Goal: Information Seeking & Learning: Learn about a topic

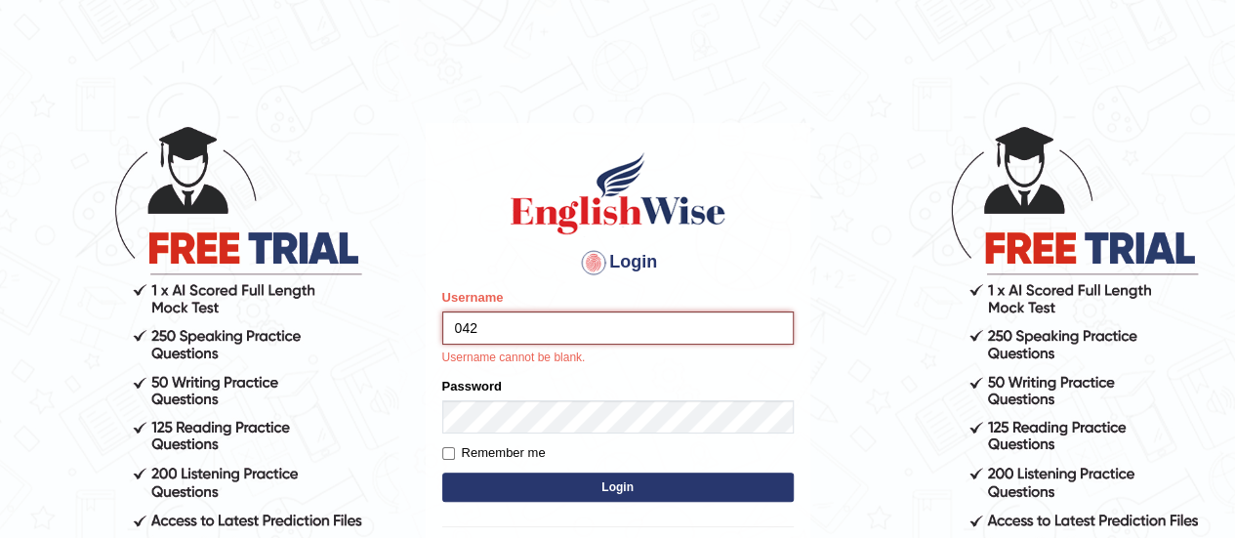
type input "0420"
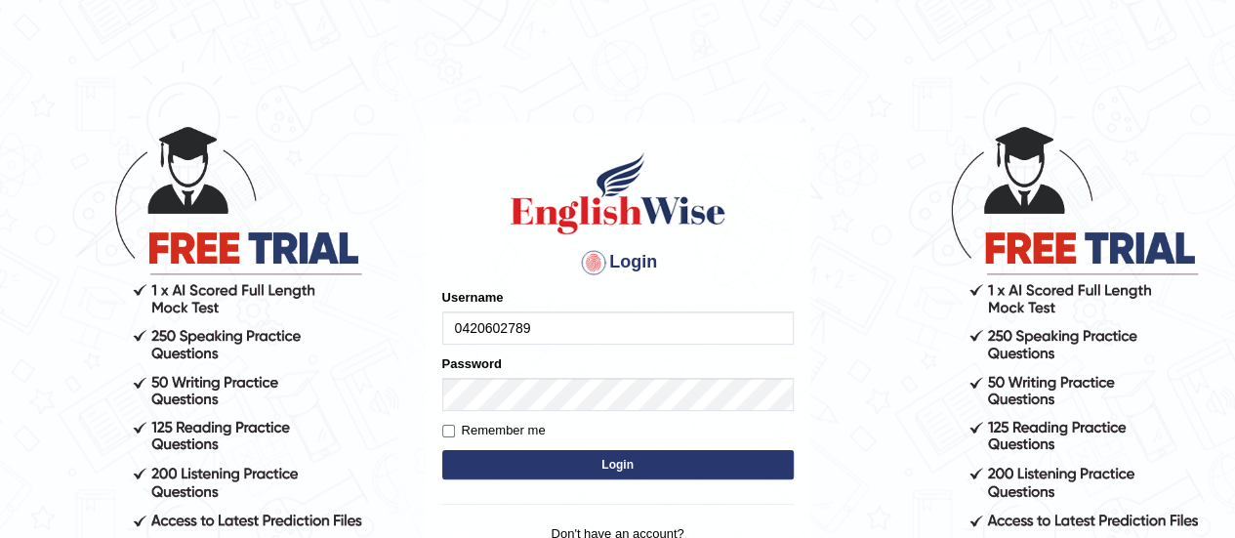
type input "0420602789"
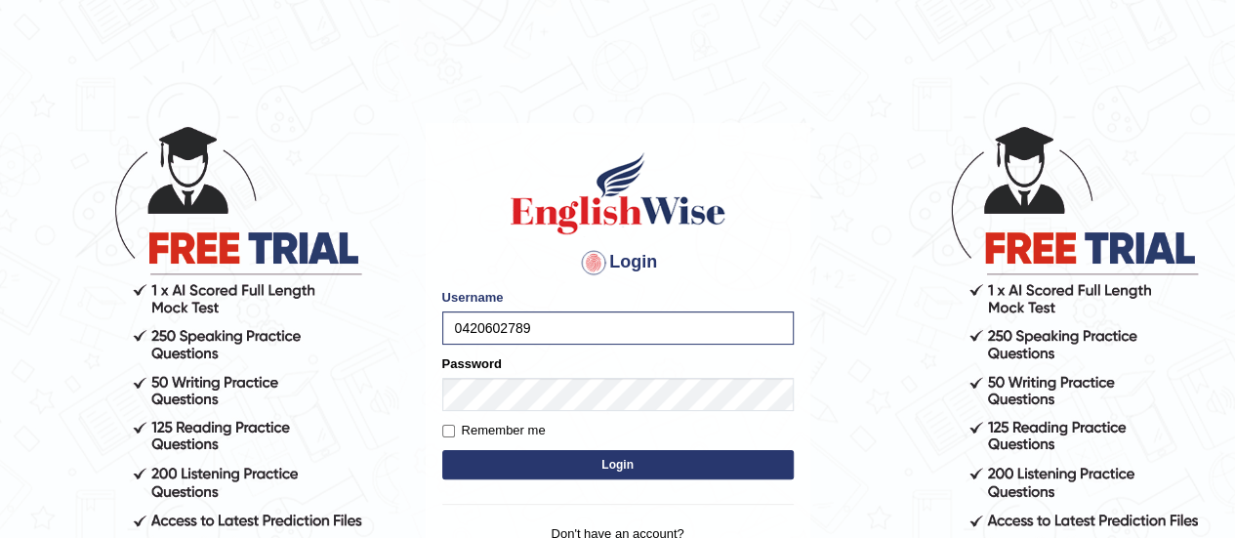
click at [584, 476] on button "Login" at bounding box center [618, 464] width 352 height 29
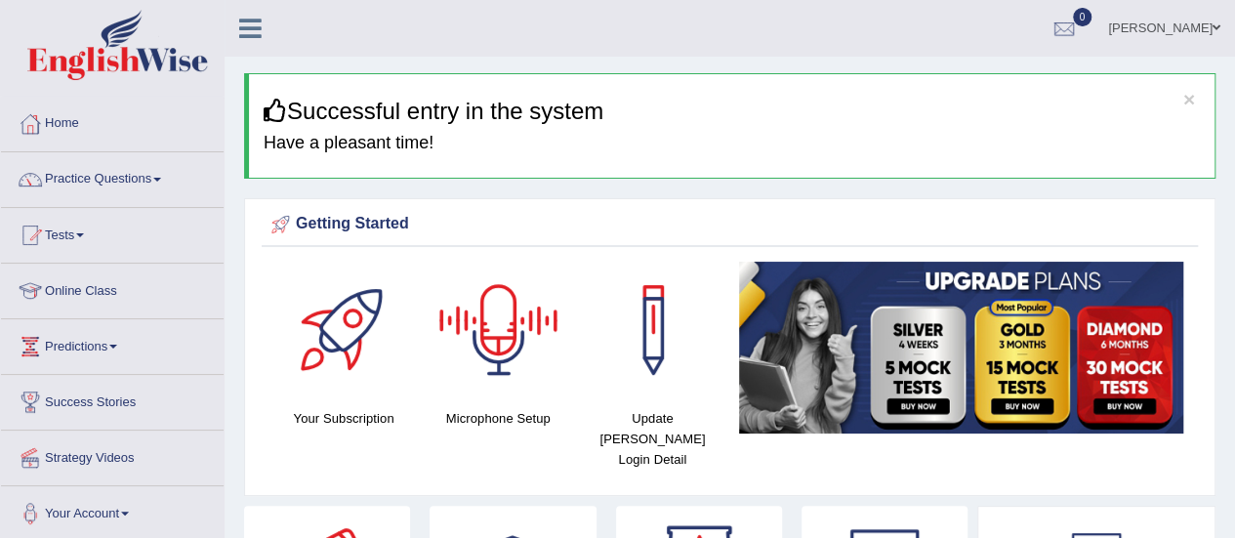
click at [502, 302] on div at bounding box center [499, 330] width 137 height 137
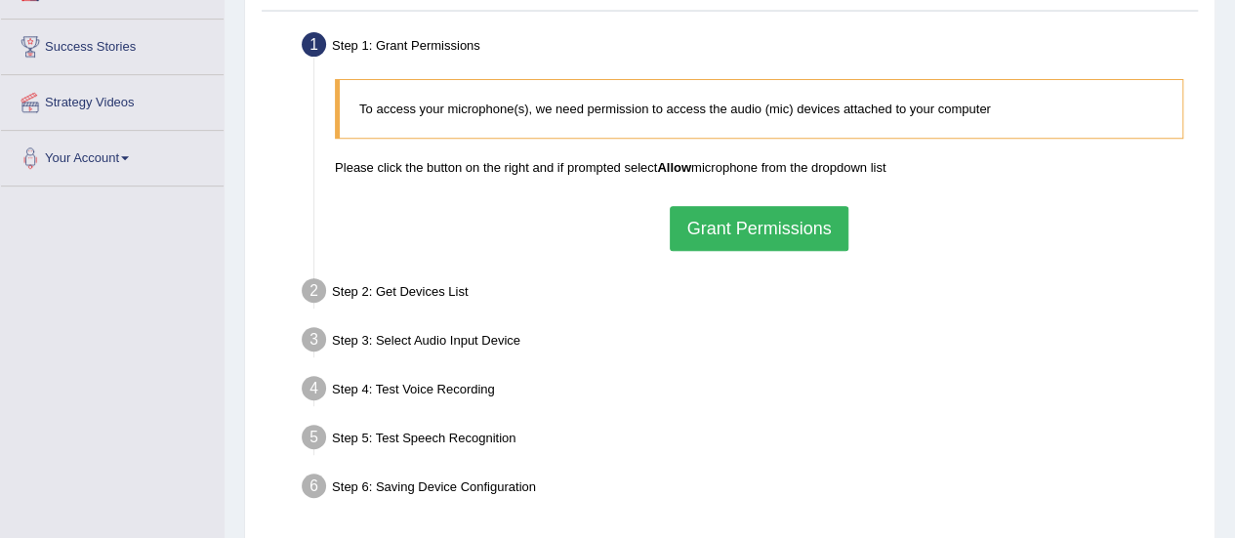
scroll to position [362, 0]
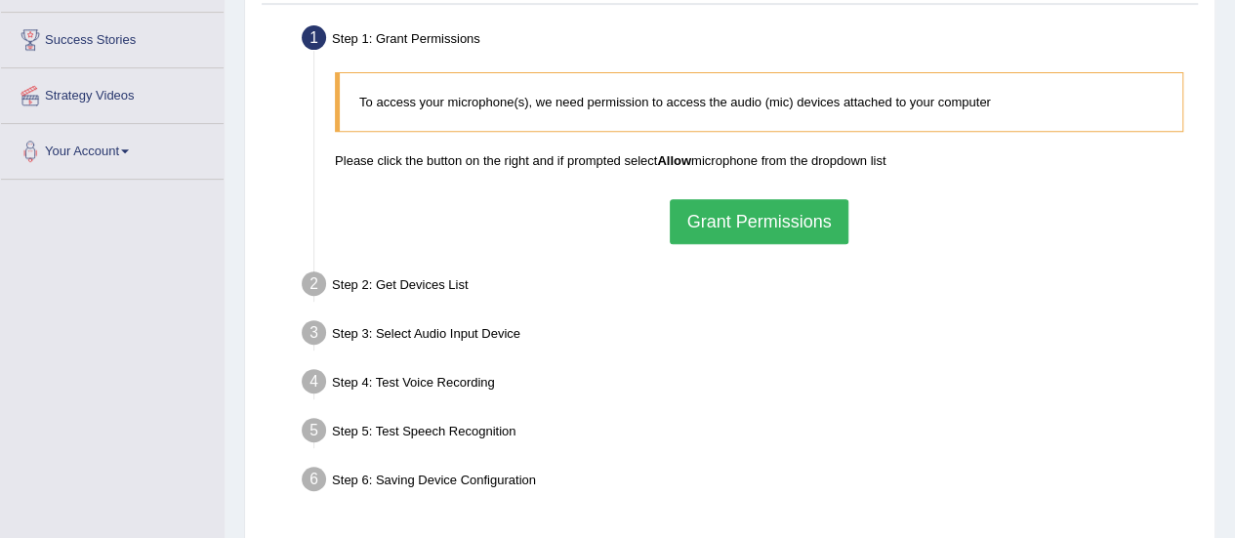
click at [806, 216] on button "Grant Permissions" at bounding box center [759, 221] width 178 height 45
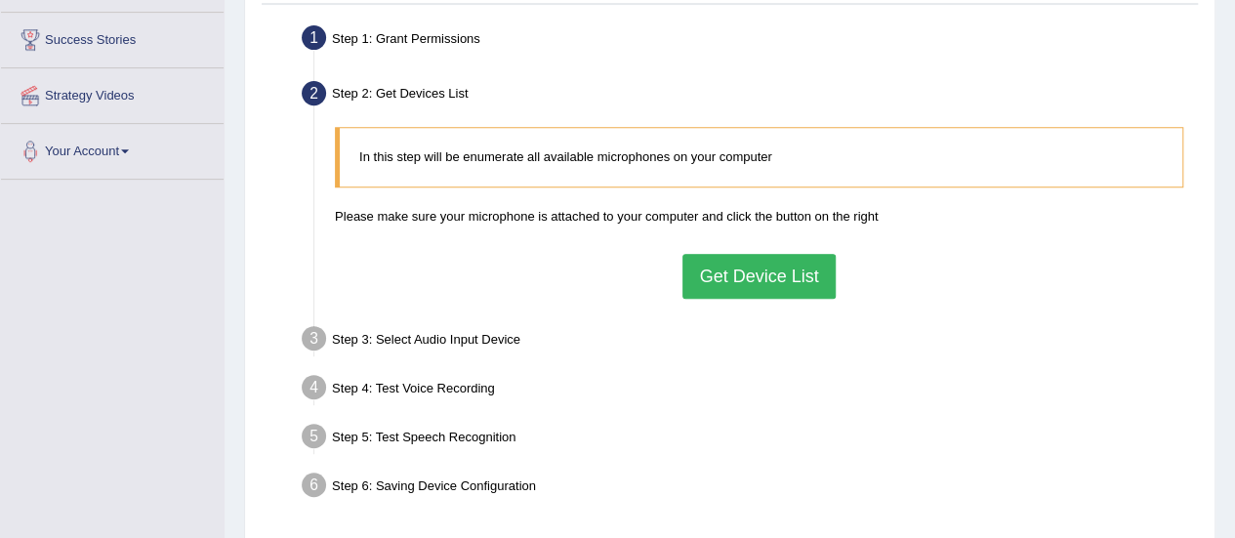
click at [743, 295] on button "Get Device List" at bounding box center [759, 276] width 152 height 45
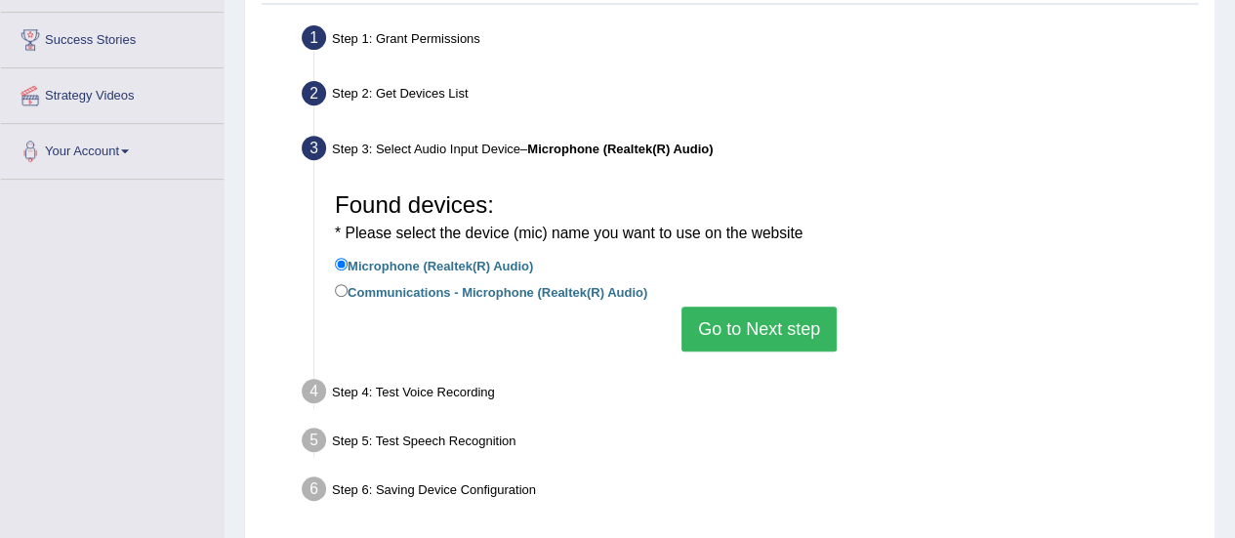
click at [742, 312] on button "Go to Next step" at bounding box center [759, 329] width 155 height 45
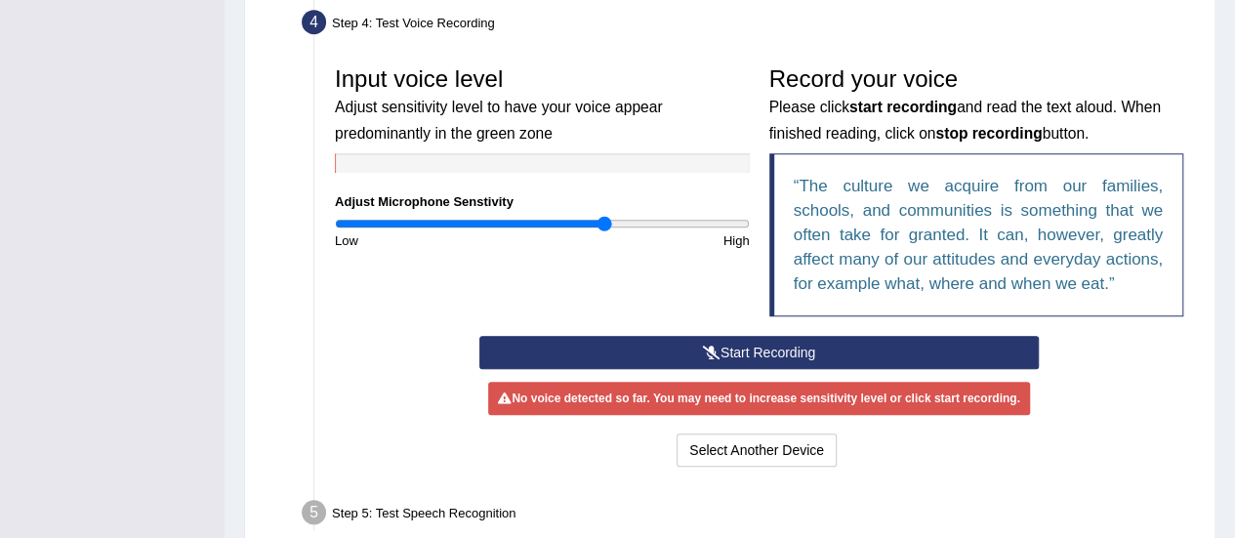
scroll to position [552, 0]
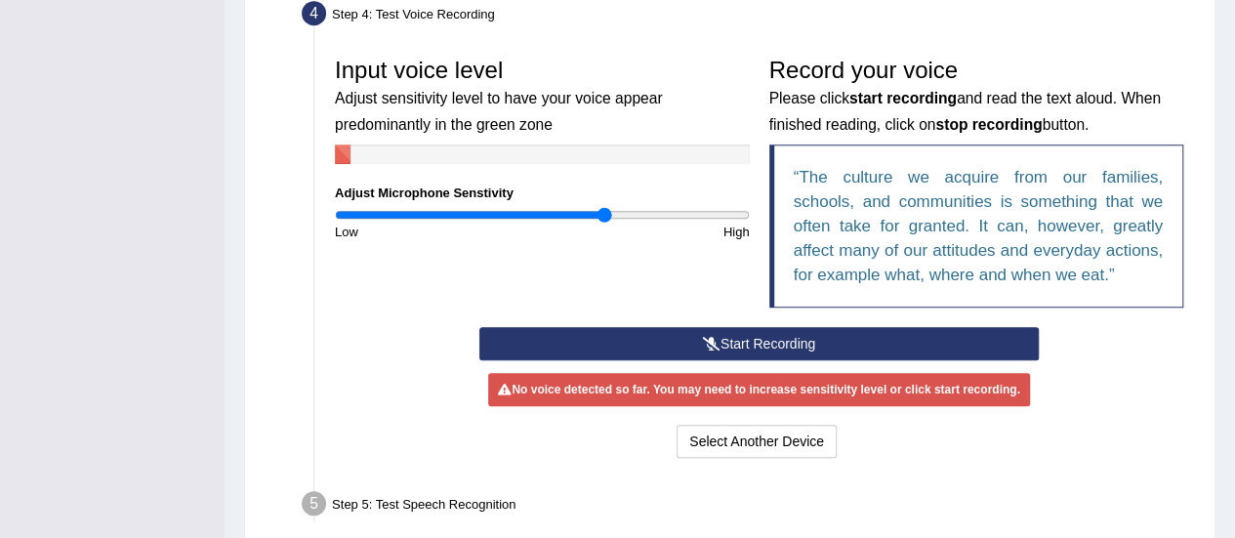
click at [707, 337] on icon at bounding box center [712, 344] width 18 height 14
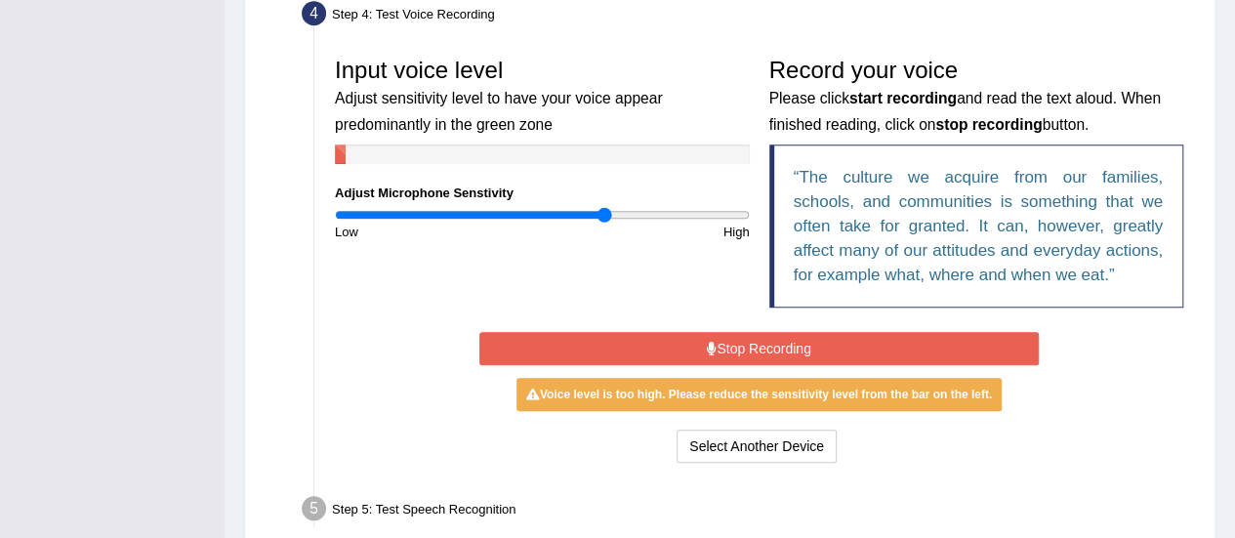
click at [707, 337] on button "Stop Recording" at bounding box center [759, 348] width 560 height 33
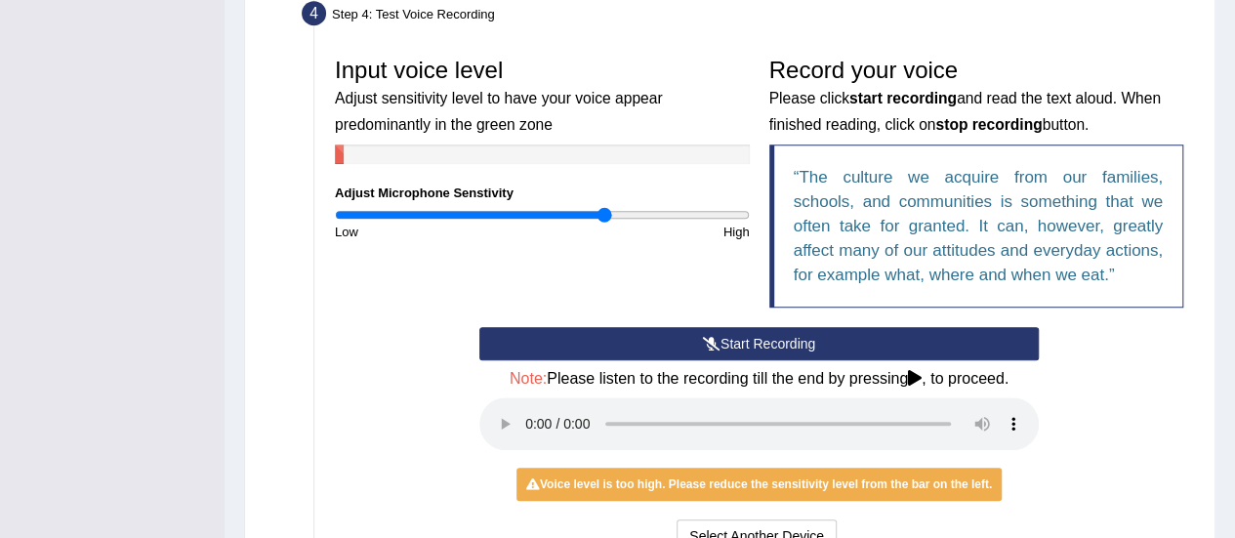
click at [707, 337] on icon at bounding box center [712, 344] width 18 height 14
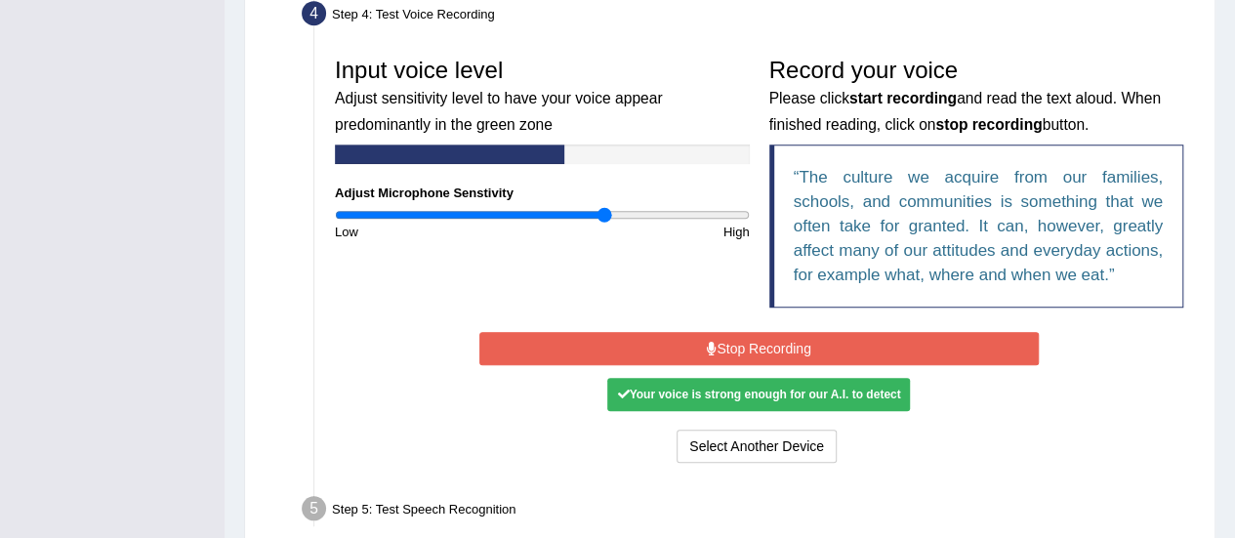
click at [707, 337] on button "Stop Recording" at bounding box center [759, 348] width 560 height 33
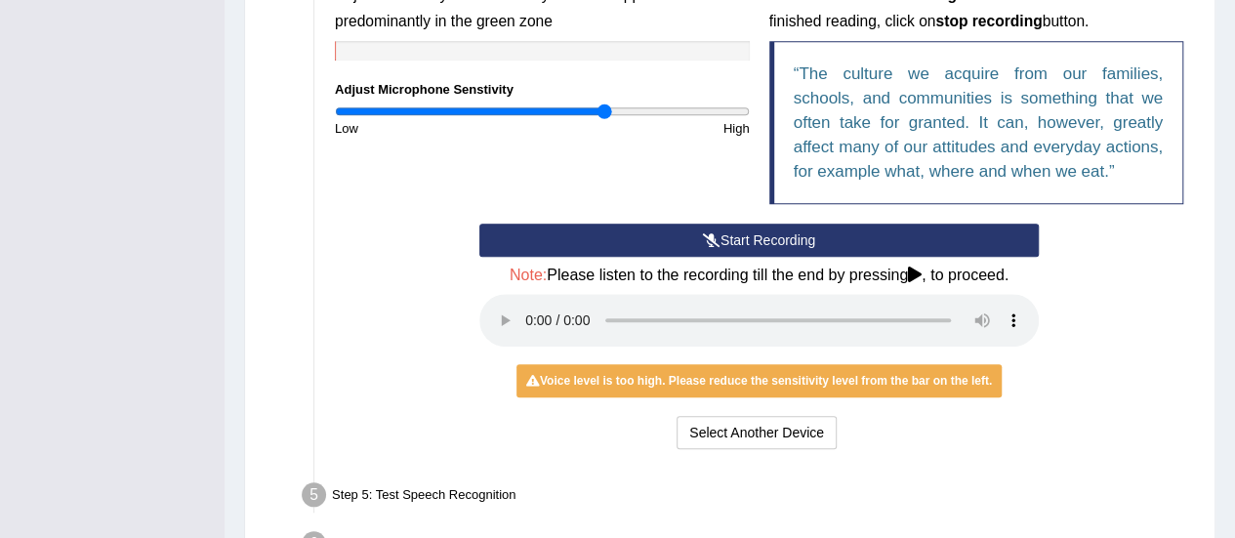
scroll to position [653, 0]
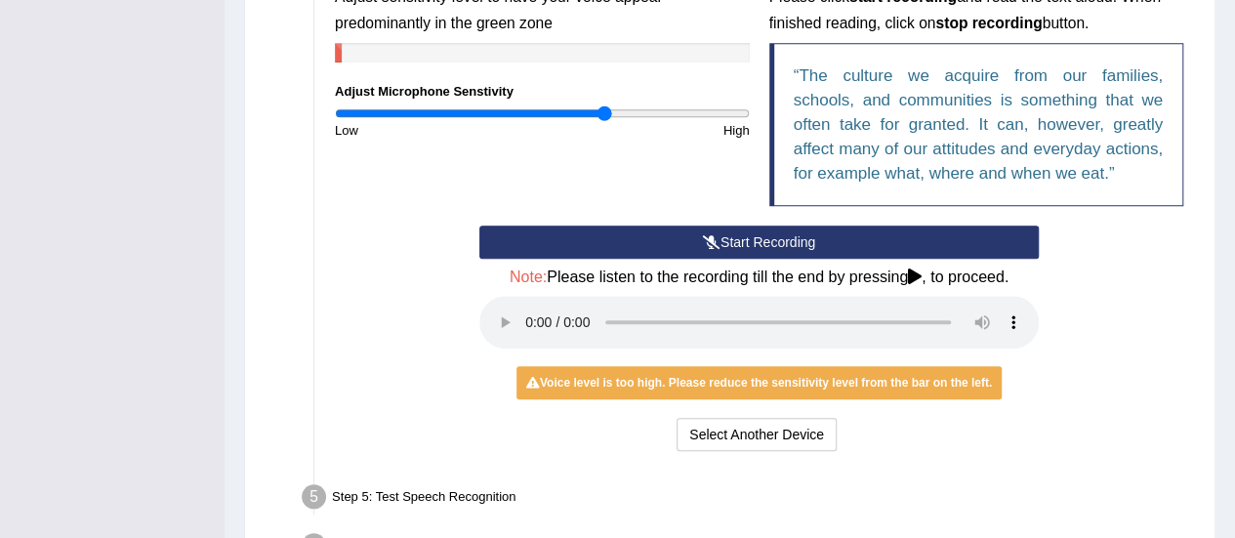
click at [814, 245] on button "Start Recording" at bounding box center [759, 242] width 560 height 33
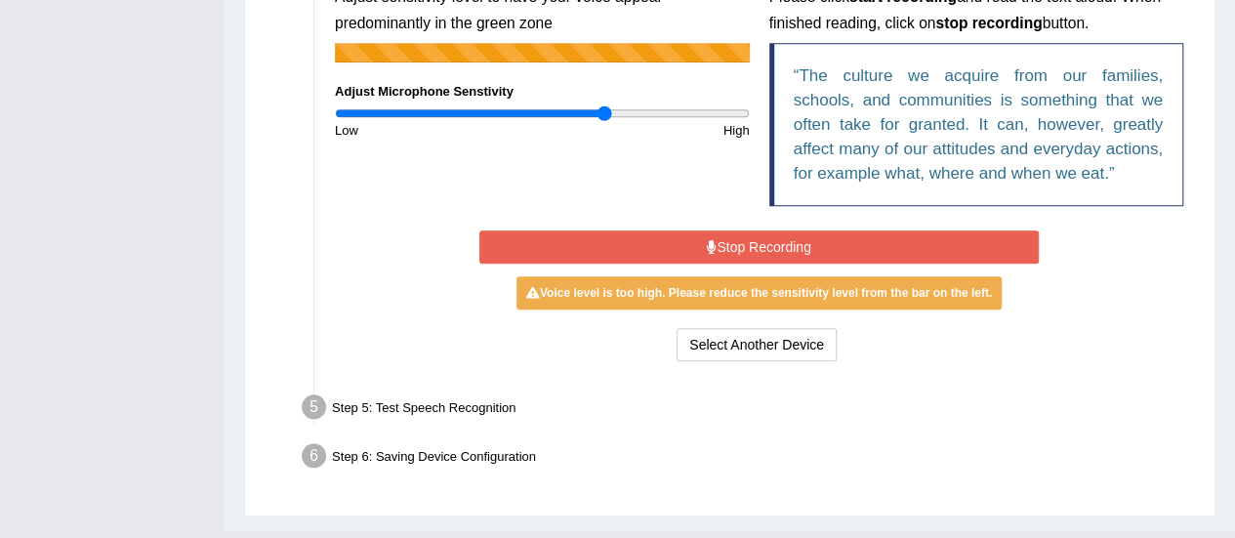
click at [814, 245] on button "Stop Recording" at bounding box center [759, 246] width 560 height 33
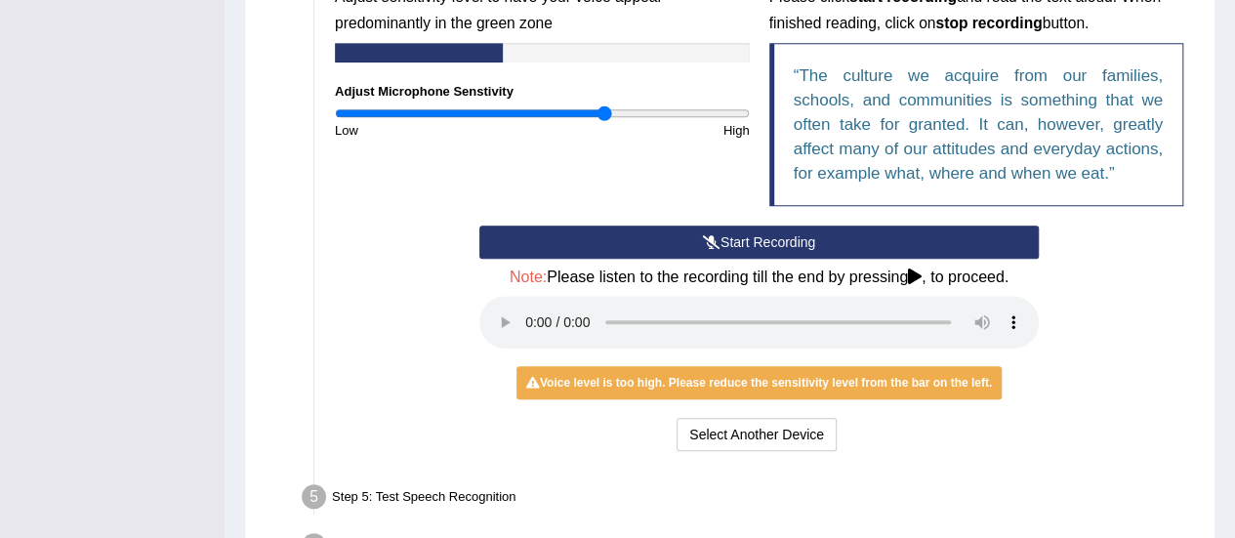
click at [814, 245] on button "Start Recording" at bounding box center [759, 242] width 560 height 33
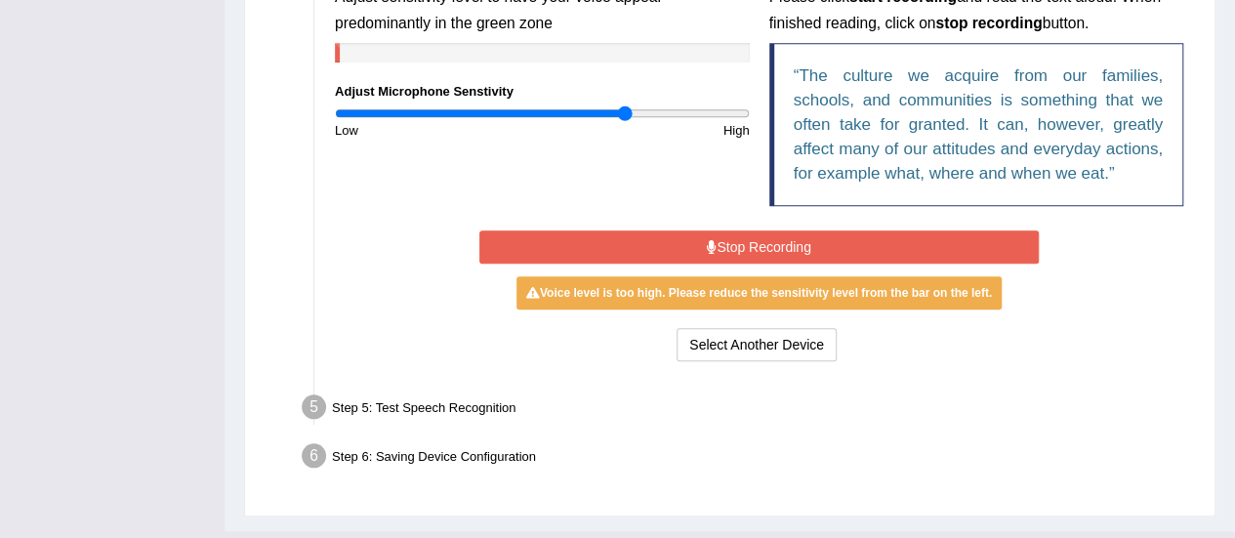
click at [625, 110] on input "range" at bounding box center [542, 113] width 415 height 16
click at [614, 116] on input "range" at bounding box center [542, 113] width 415 height 16
click at [609, 113] on input "range" at bounding box center [542, 113] width 415 height 16
click at [713, 240] on icon at bounding box center [712, 247] width 10 height 14
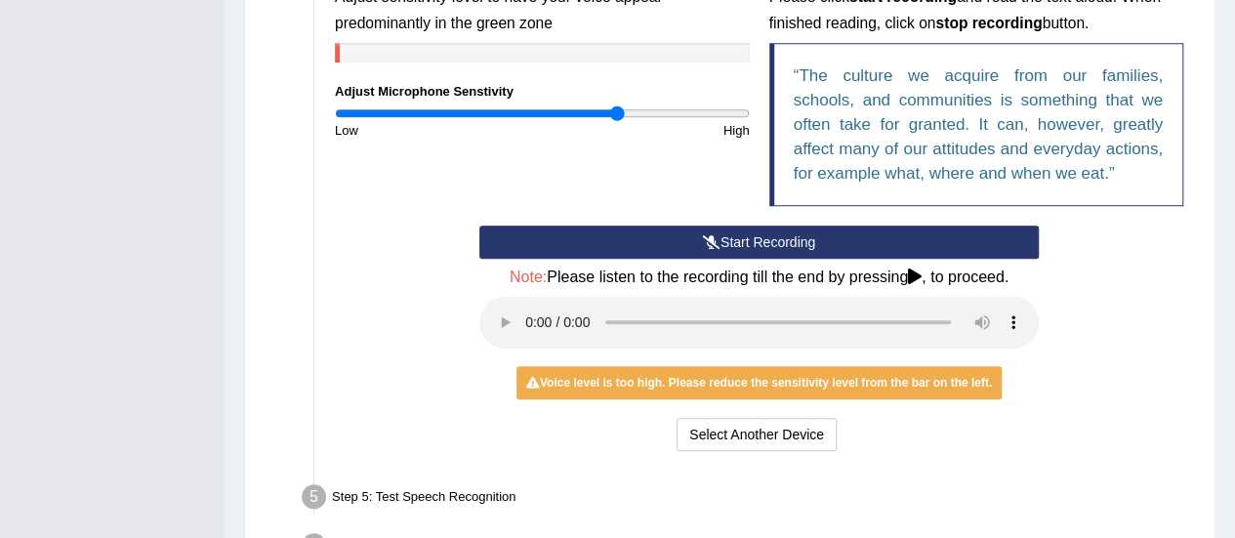
click at [713, 240] on icon at bounding box center [712, 242] width 18 height 14
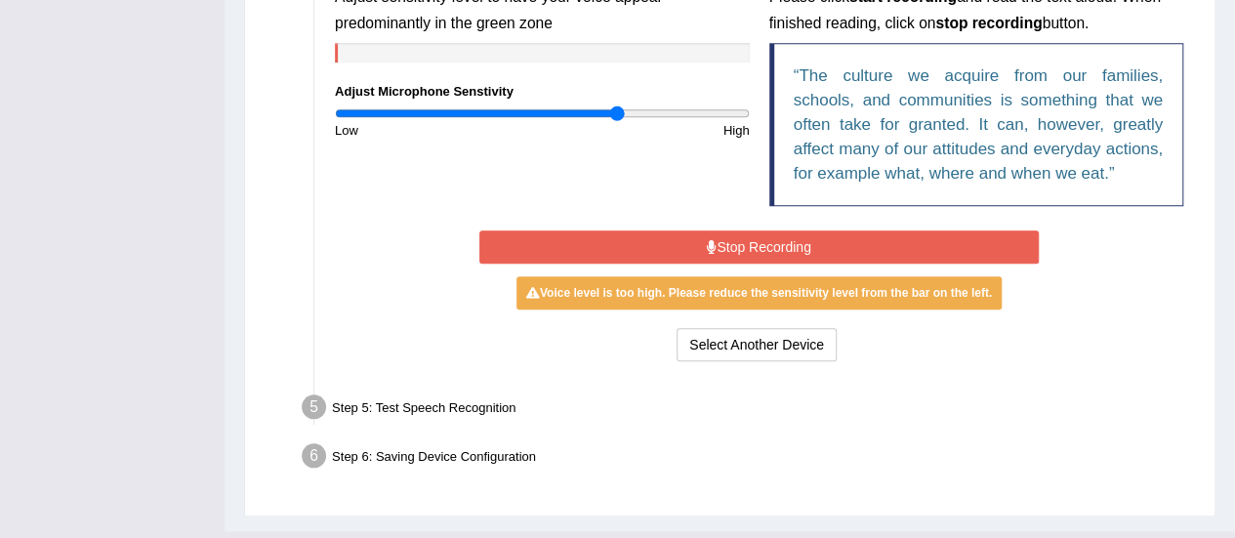
click at [713, 240] on icon at bounding box center [712, 247] width 10 height 14
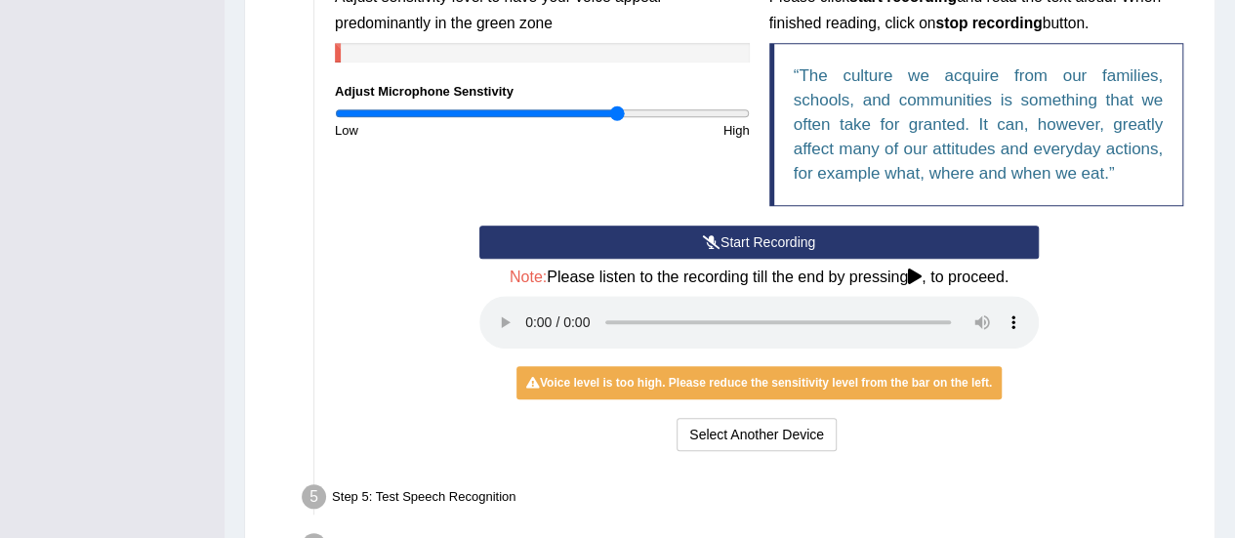
click at [713, 240] on icon at bounding box center [712, 242] width 18 height 14
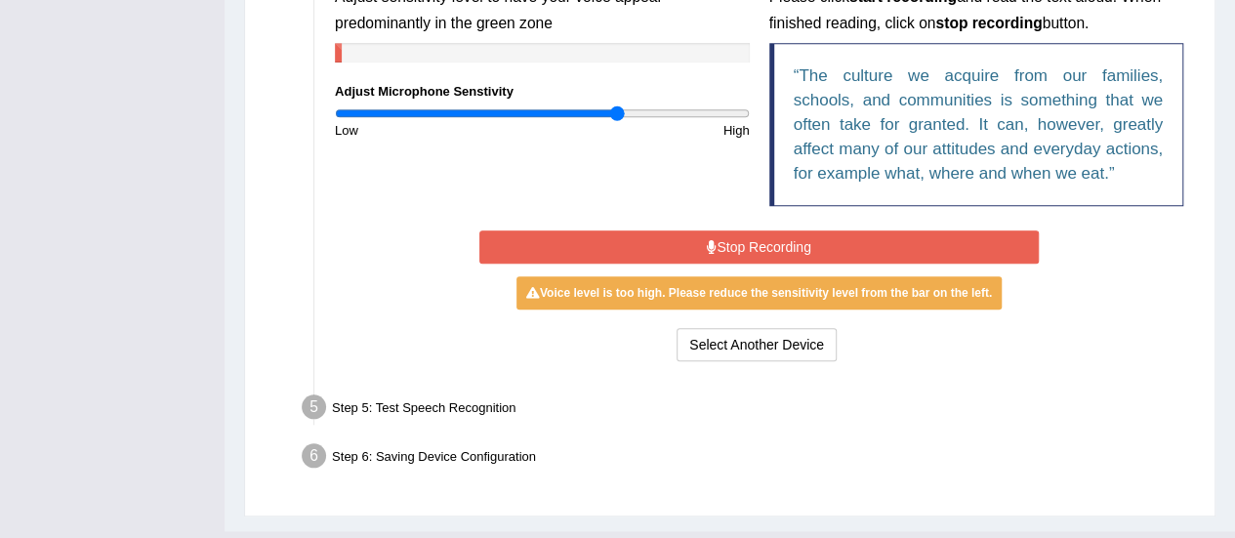
click at [713, 240] on icon at bounding box center [712, 247] width 10 height 14
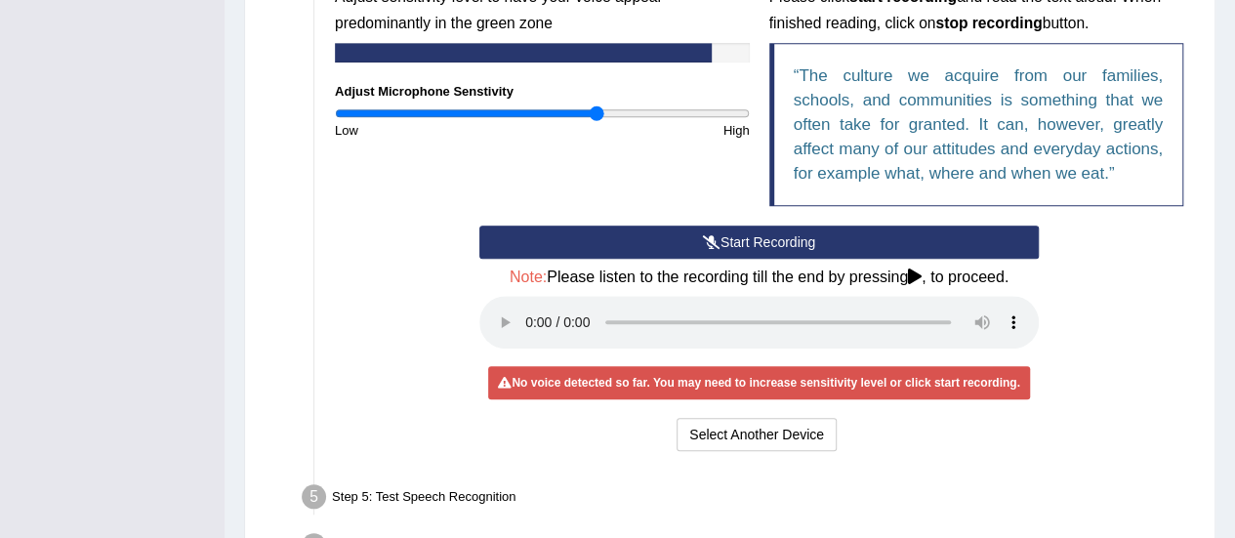
click at [595, 113] on input "range" at bounding box center [542, 113] width 415 height 16
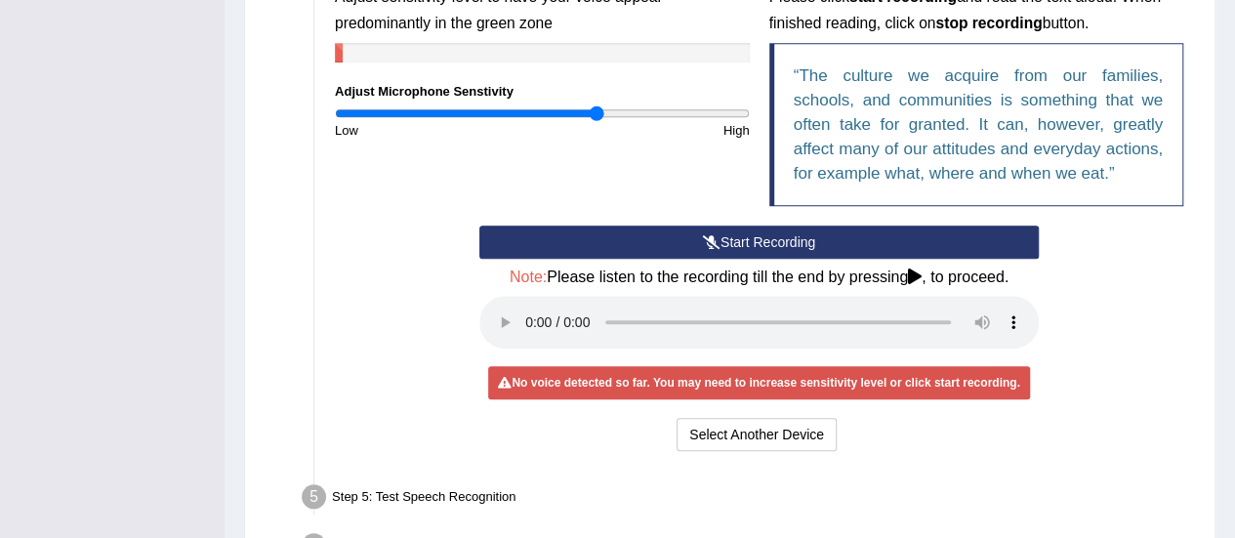
click at [740, 239] on button "Start Recording" at bounding box center [759, 242] width 560 height 33
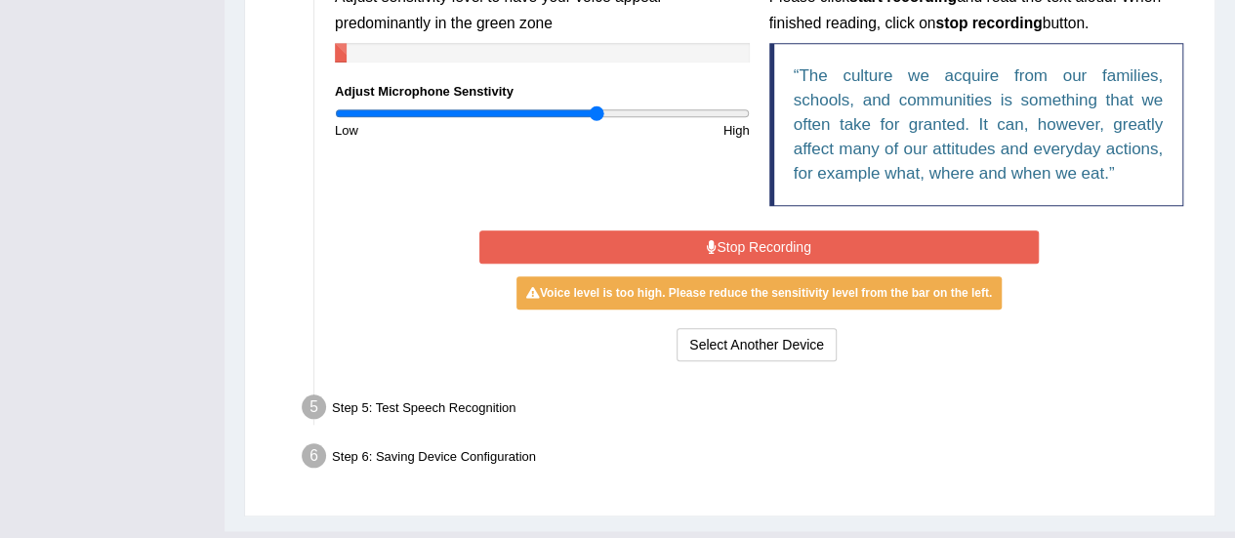
click at [740, 239] on button "Stop Recording" at bounding box center [759, 246] width 560 height 33
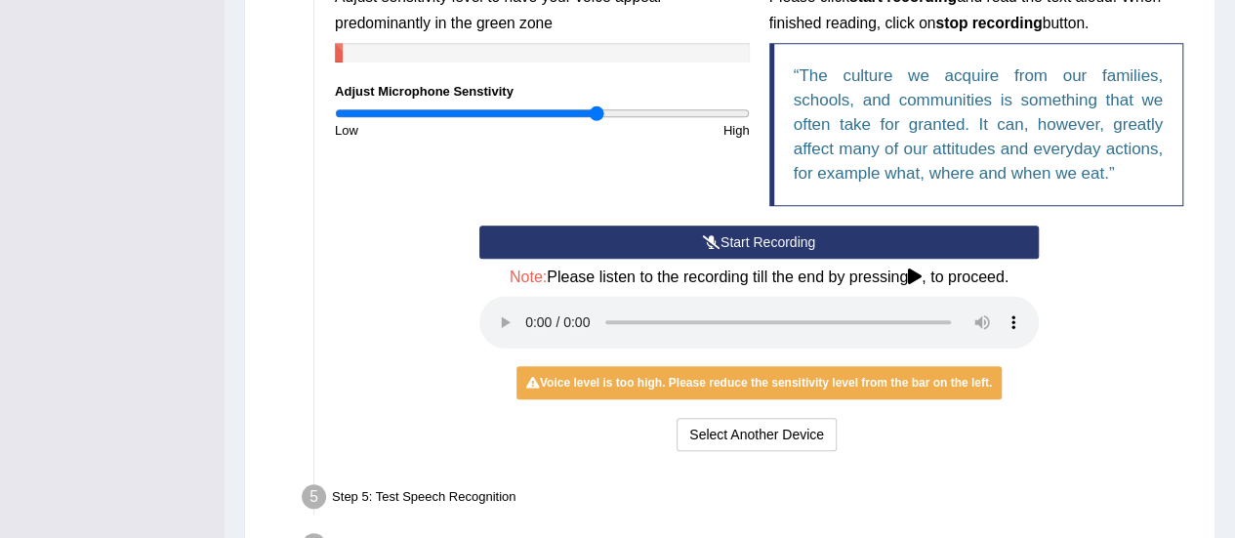
click at [740, 239] on button "Start Recording" at bounding box center [759, 242] width 560 height 33
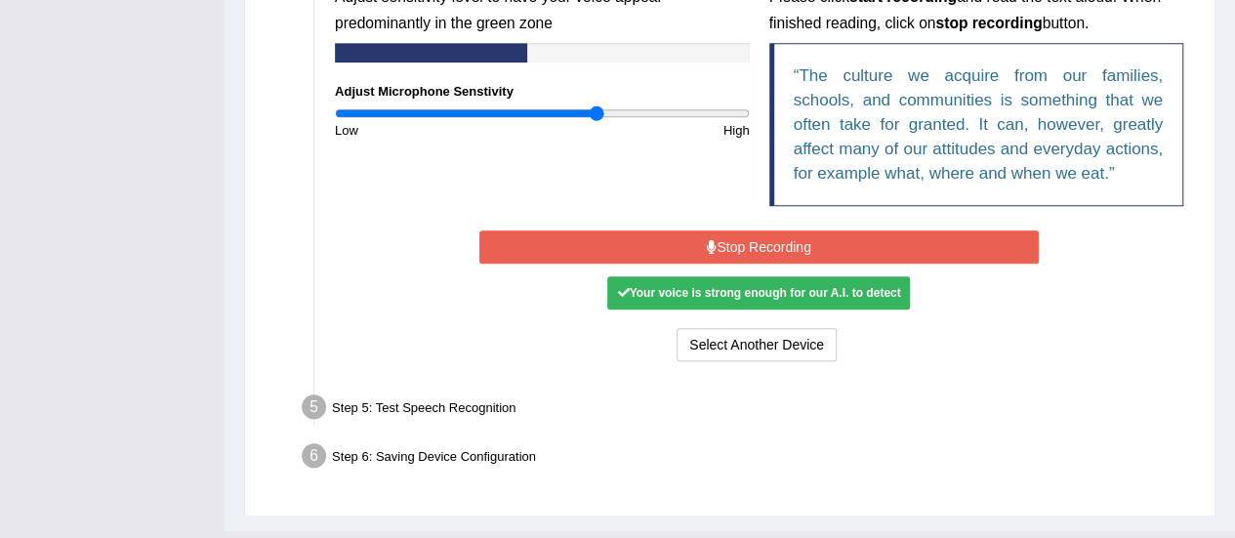
click at [740, 239] on button "Stop Recording" at bounding box center [759, 246] width 560 height 33
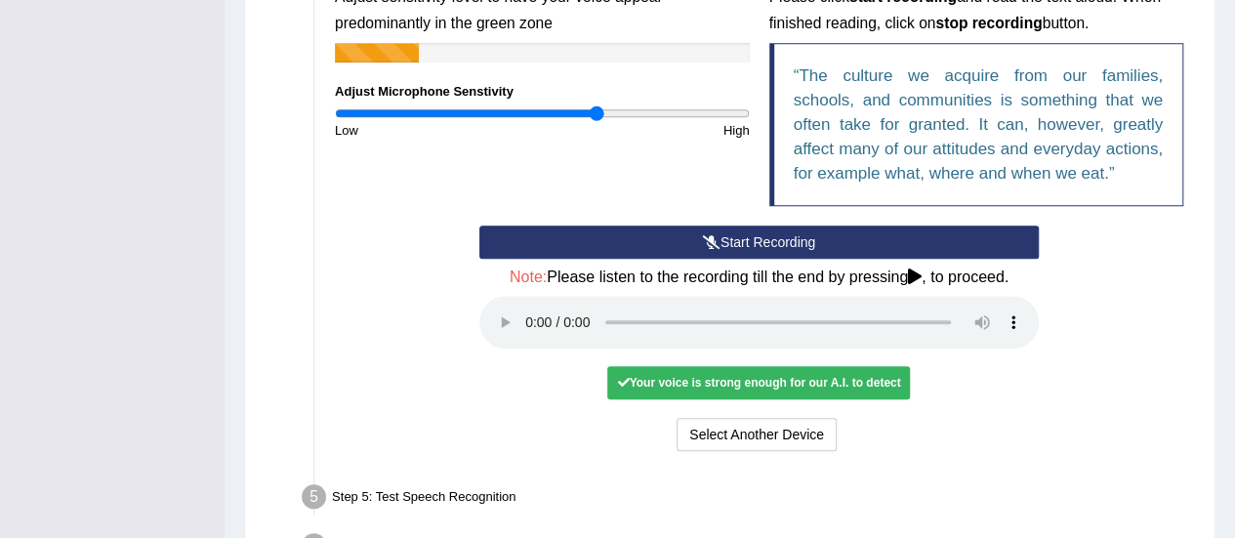
click at [740, 239] on button "Start Recording" at bounding box center [759, 242] width 560 height 33
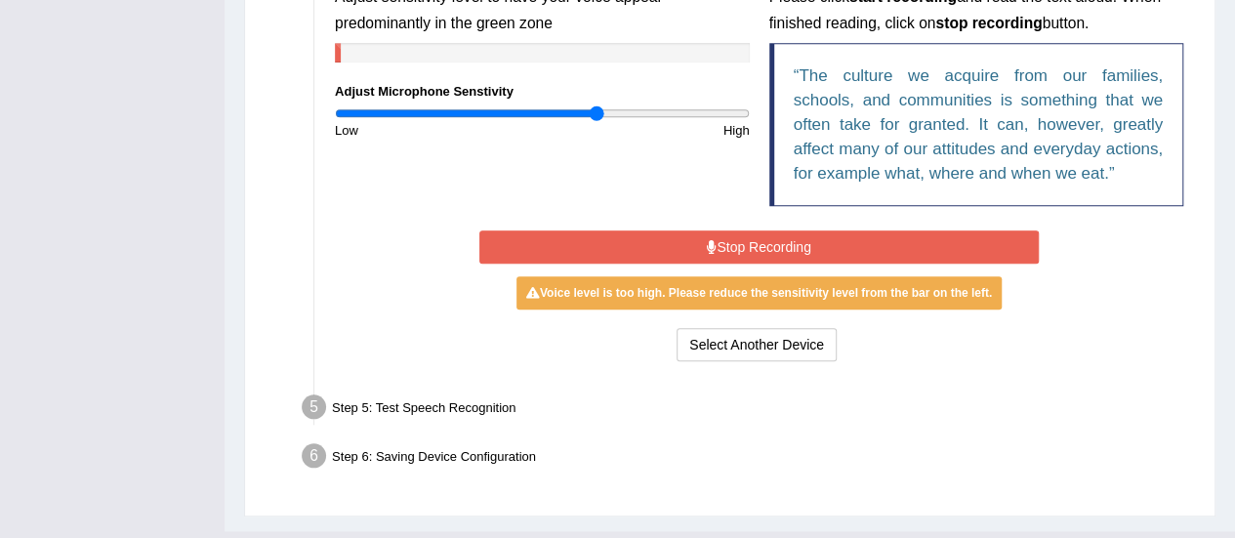
click at [722, 241] on button "Stop Recording" at bounding box center [759, 246] width 560 height 33
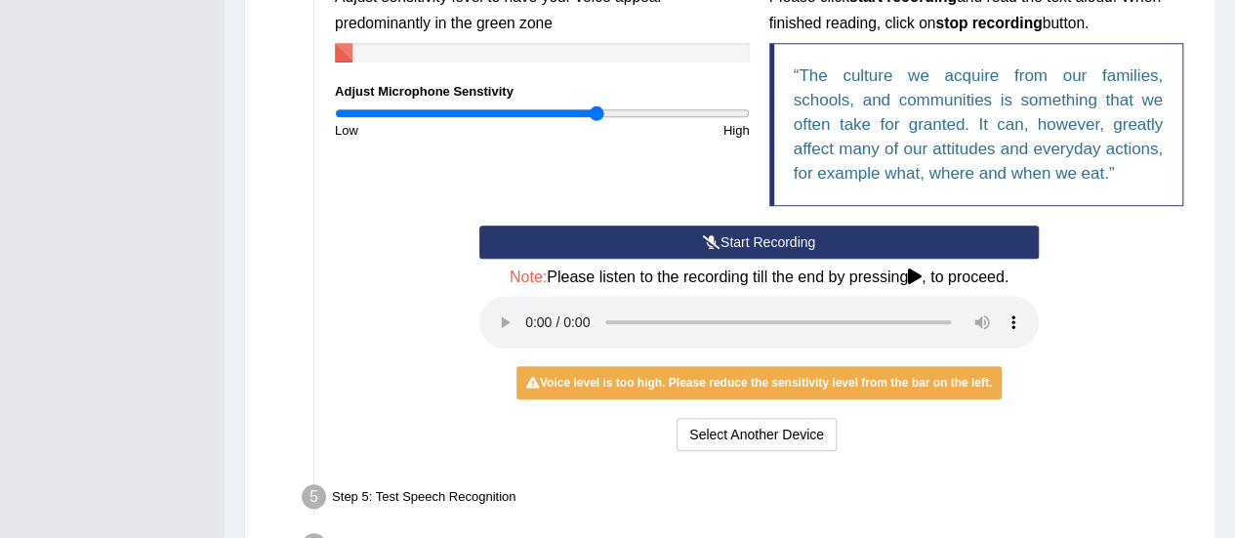
click at [704, 244] on icon at bounding box center [712, 242] width 18 height 14
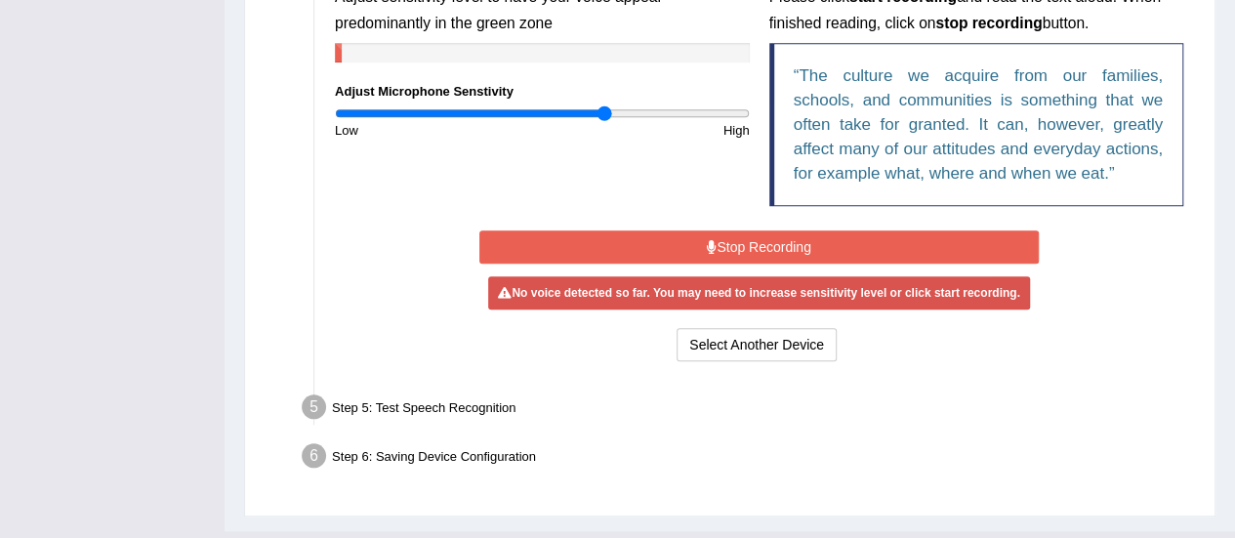
click at [604, 112] on input "range" at bounding box center [542, 113] width 415 height 16
drag, startPoint x: 604, startPoint y: 107, endPoint x: 537, endPoint y: 138, distance: 73.0
click at [537, 121] on input "range" at bounding box center [542, 113] width 415 height 16
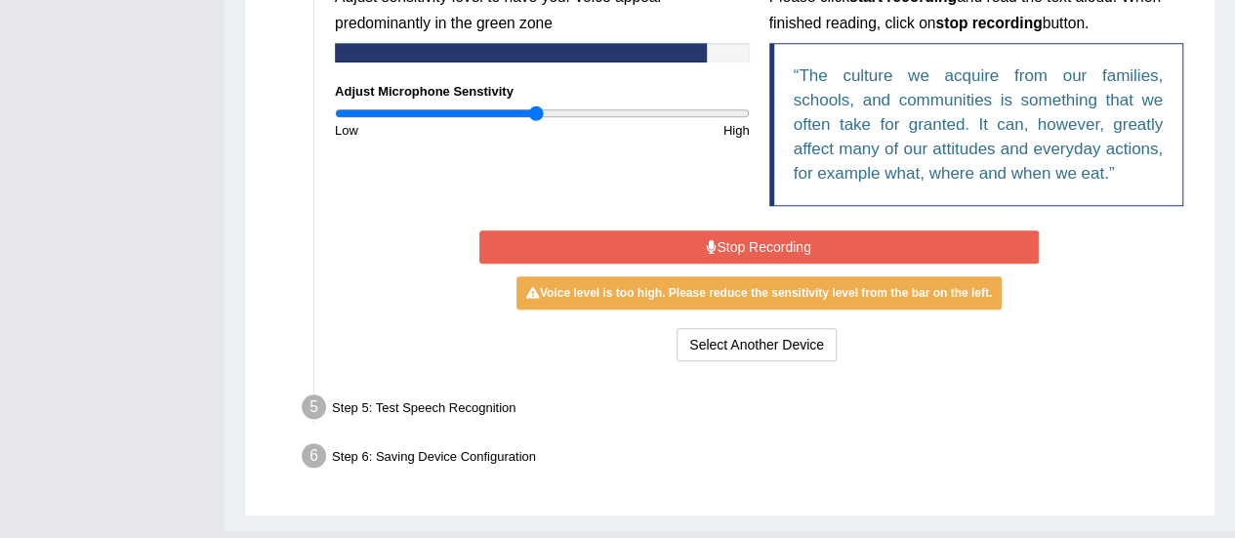
click at [715, 230] on button "Stop Recording" at bounding box center [759, 246] width 560 height 33
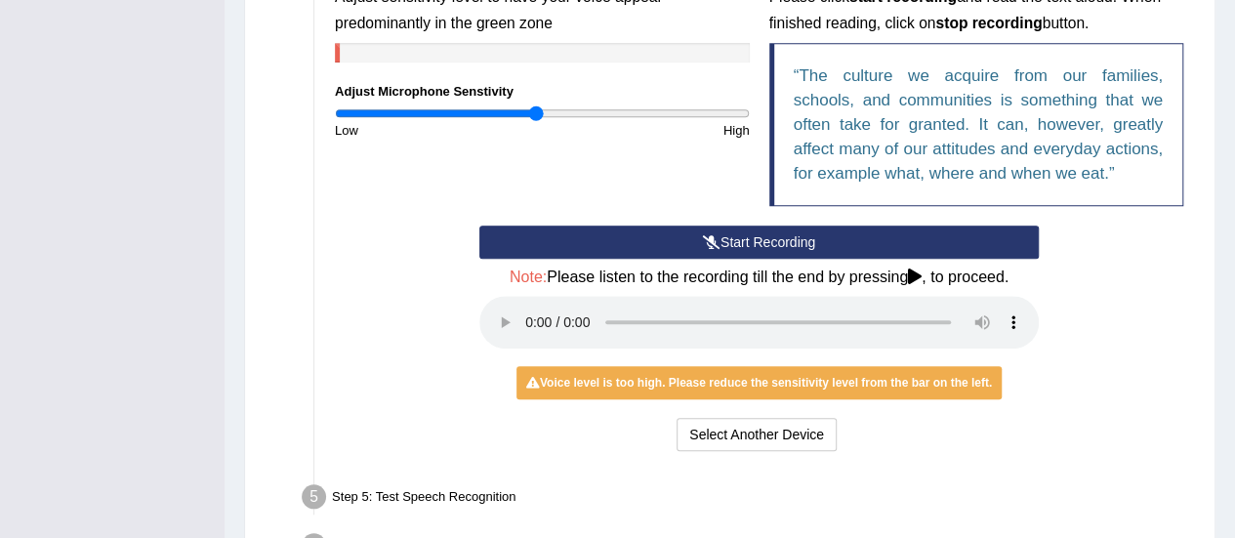
click at [715, 229] on button "Start Recording" at bounding box center [759, 242] width 560 height 33
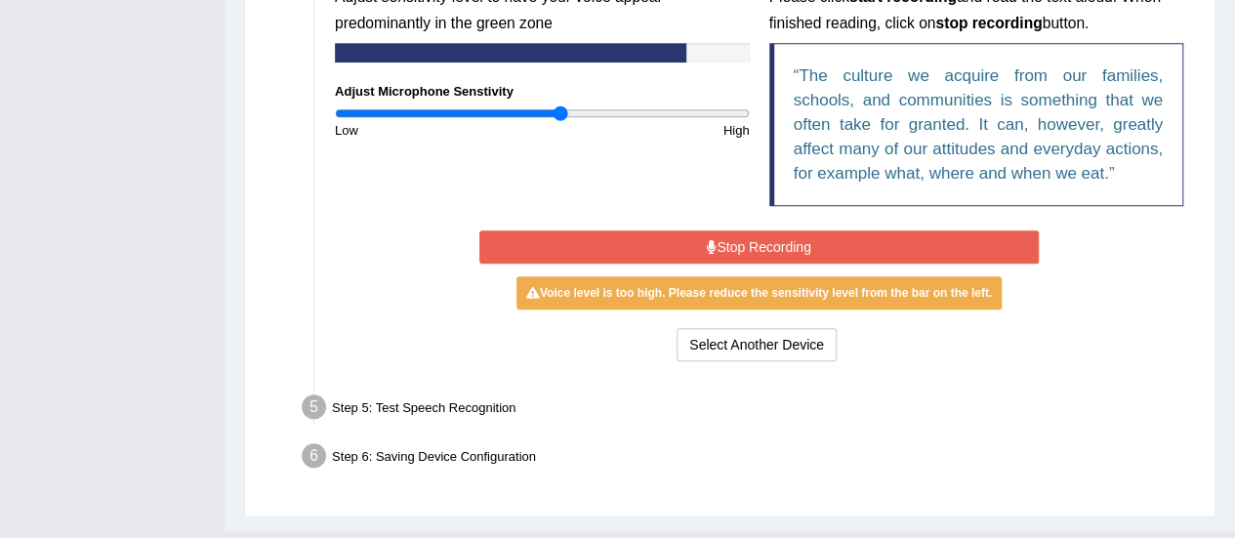
click at [562, 105] on input "range" at bounding box center [542, 113] width 415 height 16
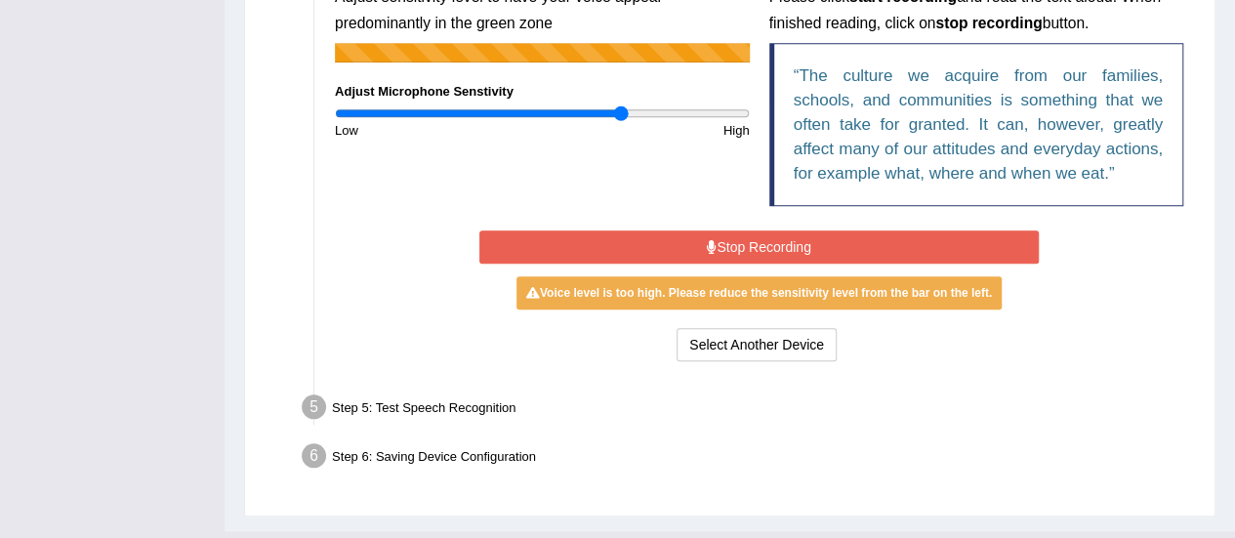
click at [621, 116] on input "range" at bounding box center [542, 113] width 415 height 16
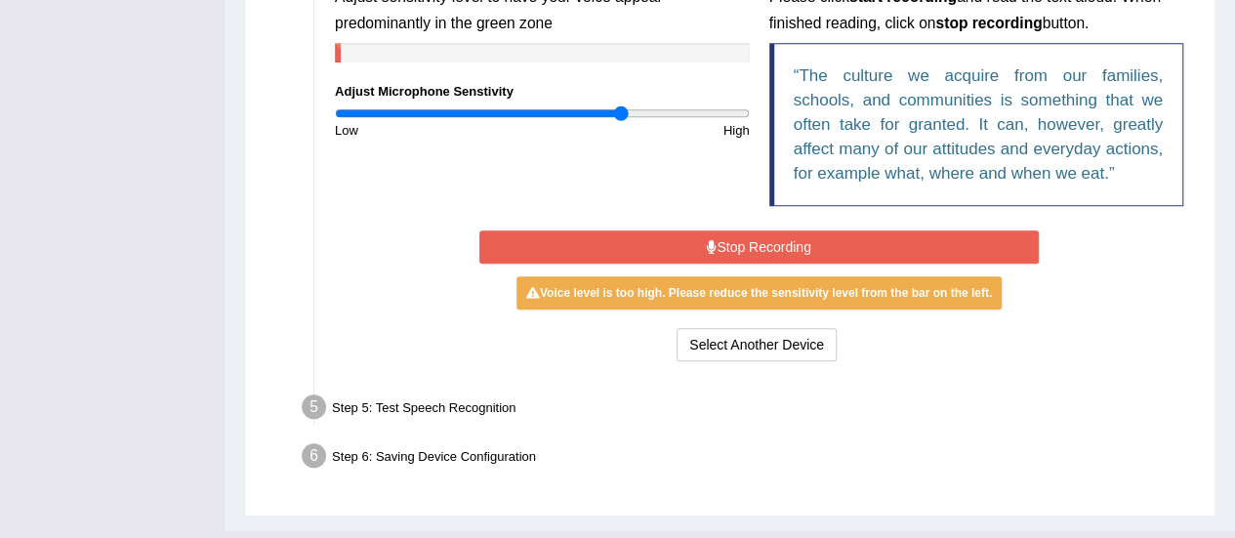
click at [770, 243] on button "Stop Recording" at bounding box center [759, 246] width 560 height 33
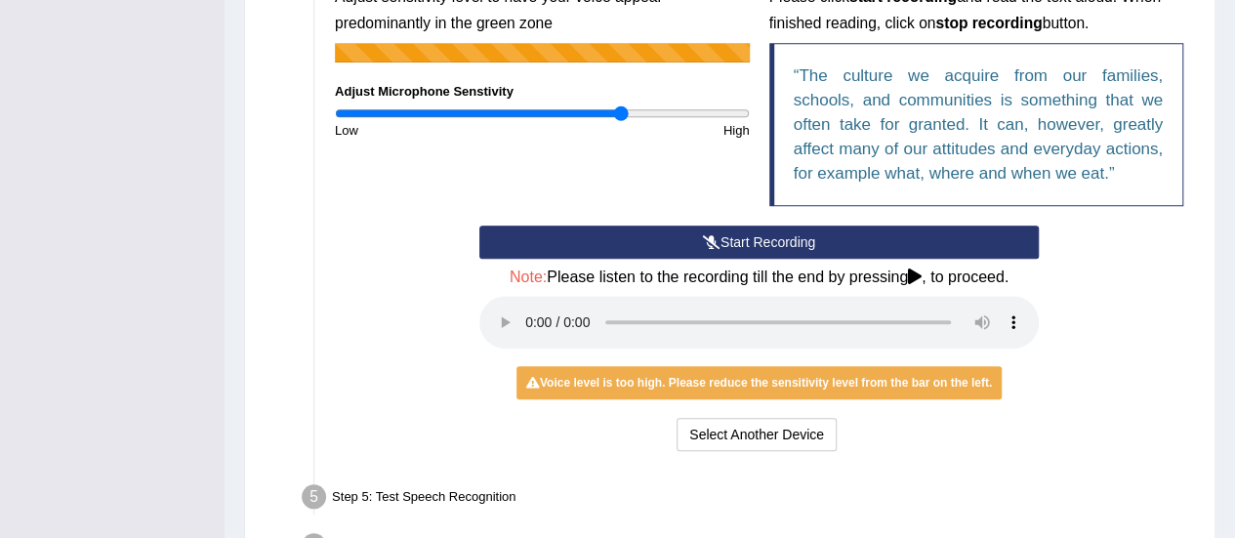
click at [770, 243] on button "Start Recording" at bounding box center [759, 242] width 560 height 33
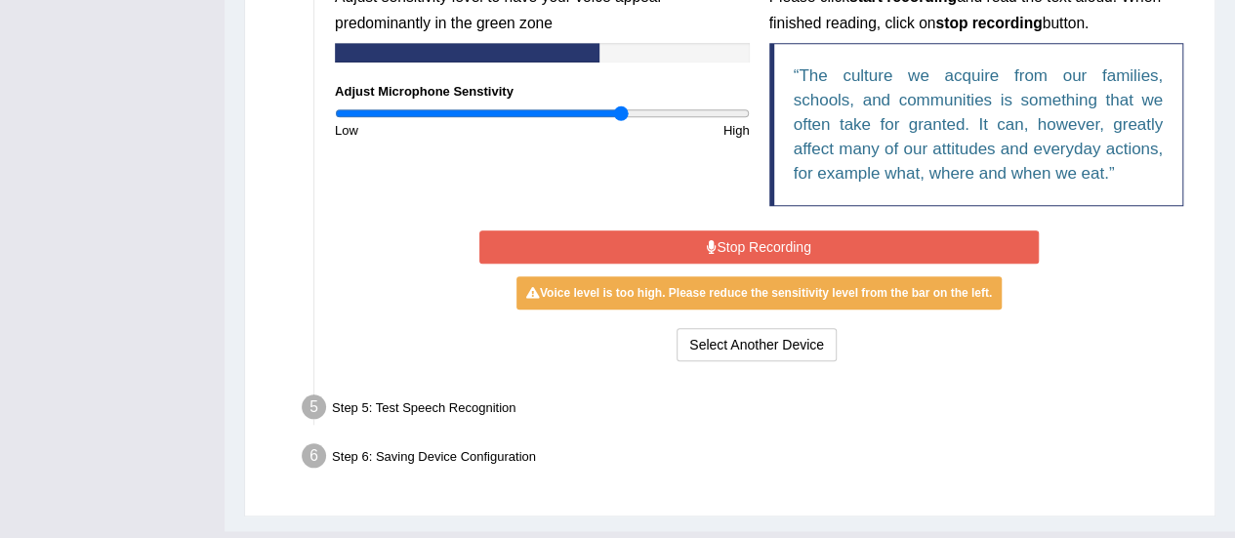
click at [729, 235] on button "Stop Recording" at bounding box center [759, 246] width 560 height 33
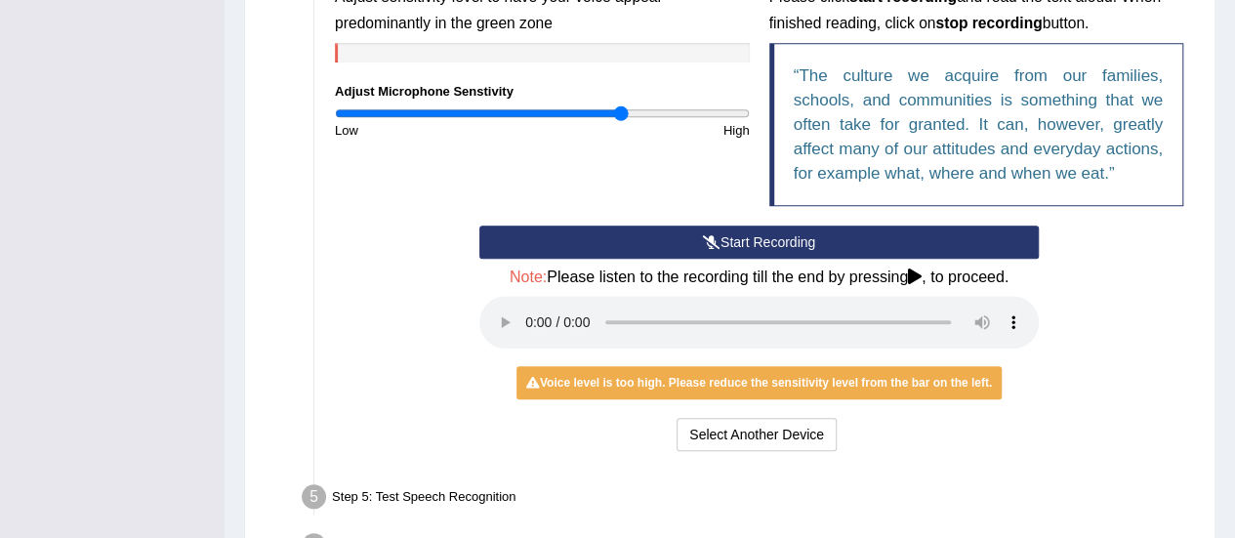
click at [729, 235] on button "Start Recording" at bounding box center [759, 242] width 560 height 33
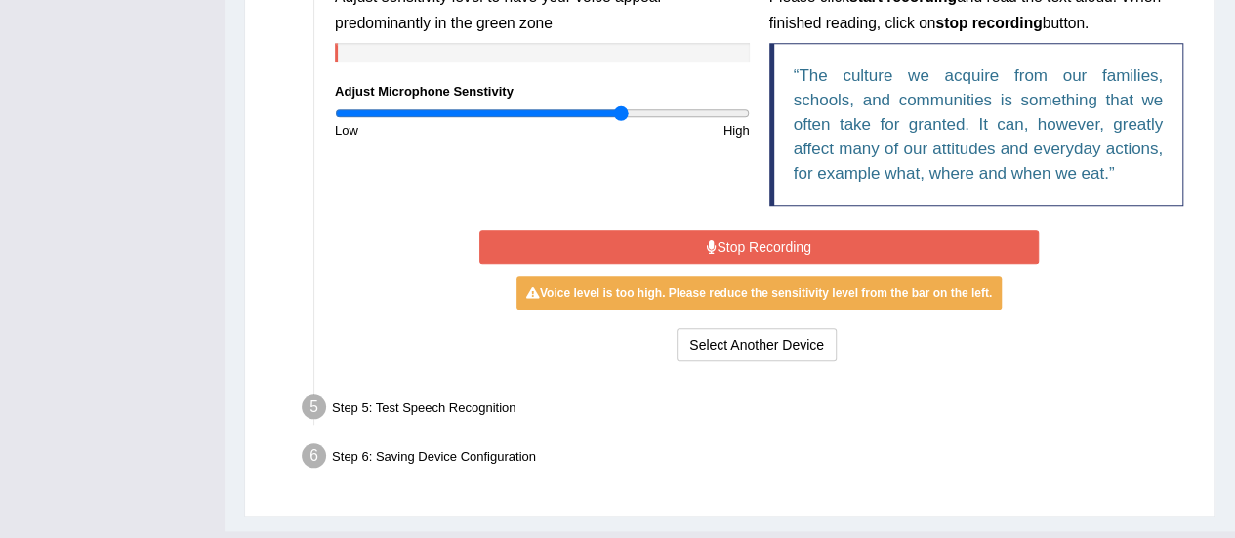
click at [729, 235] on button "Stop Recording" at bounding box center [759, 246] width 560 height 33
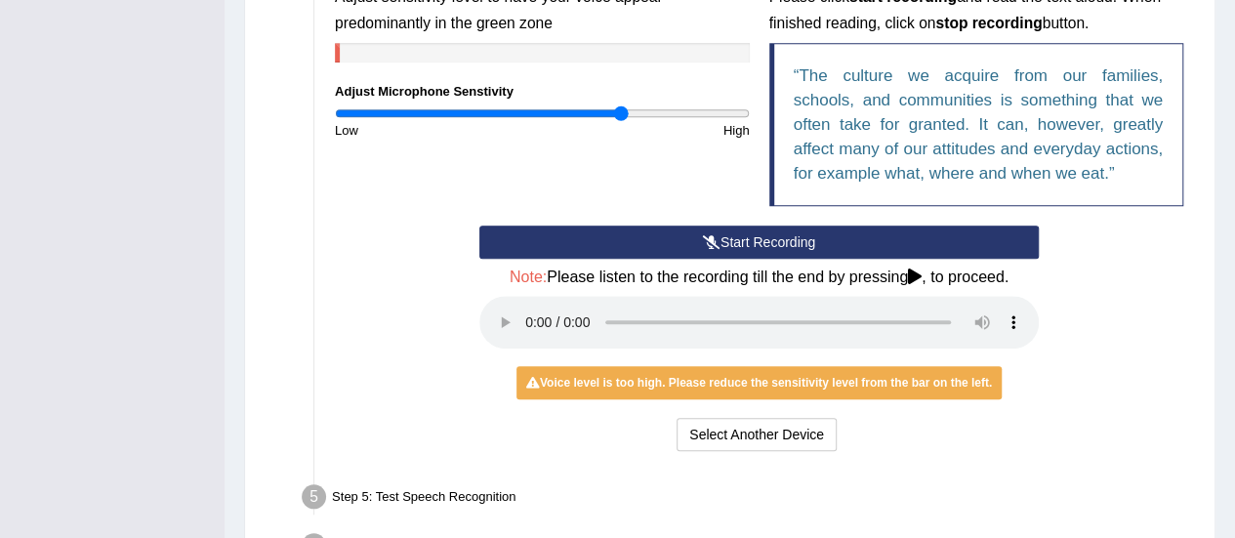
click at [604, 103] on div "Input voice level Adjust sensitivity level to have your voice appear predominan…" at bounding box center [542, 42] width 435 height 193
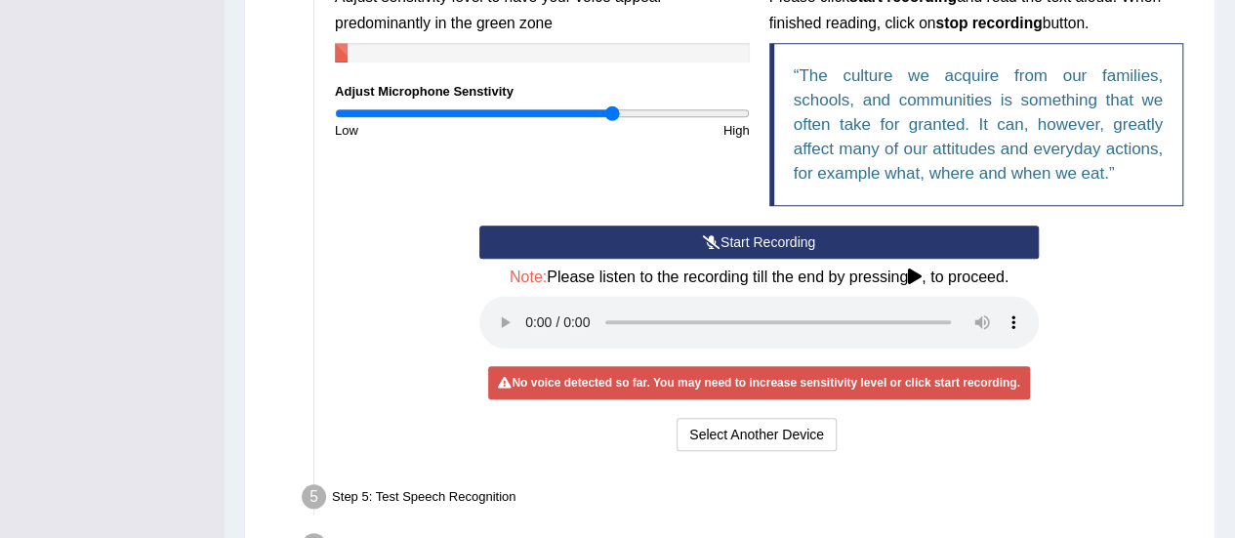
click at [612, 120] on input "range" at bounding box center [542, 113] width 415 height 16
click at [720, 229] on button "Start Recording" at bounding box center [759, 242] width 560 height 33
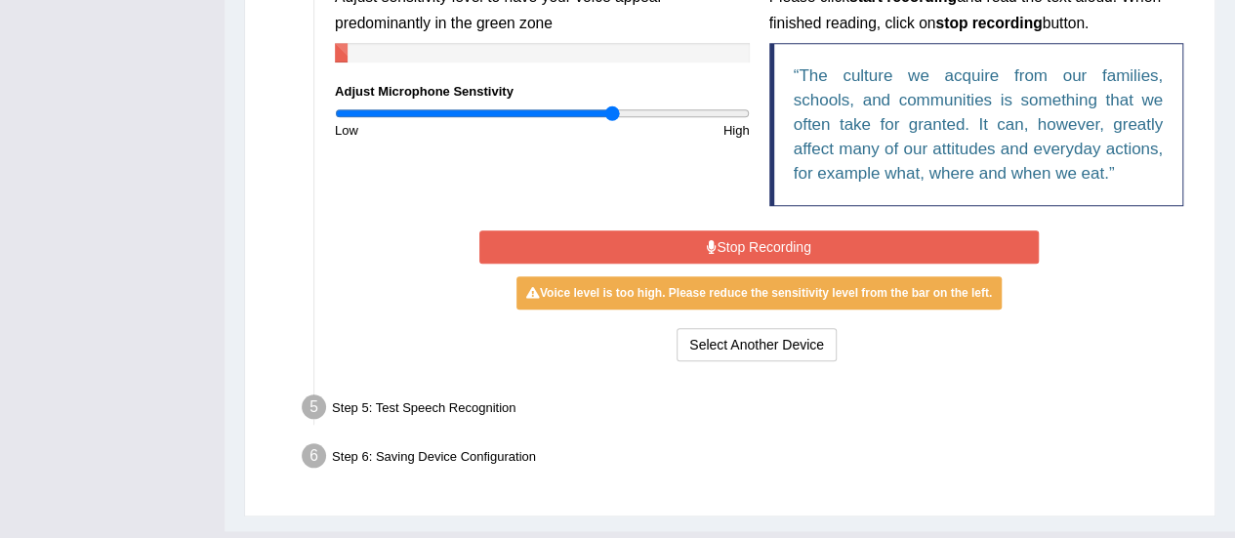
click at [719, 247] on button "Stop Recording" at bounding box center [759, 246] width 560 height 33
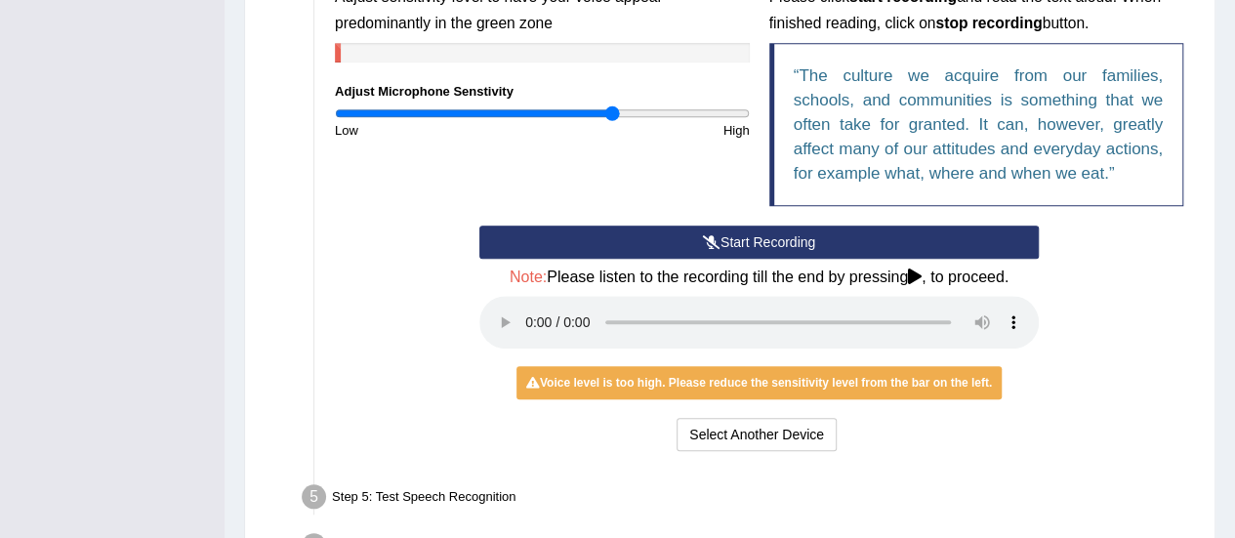
click at [719, 247] on button "Start Recording" at bounding box center [759, 242] width 560 height 33
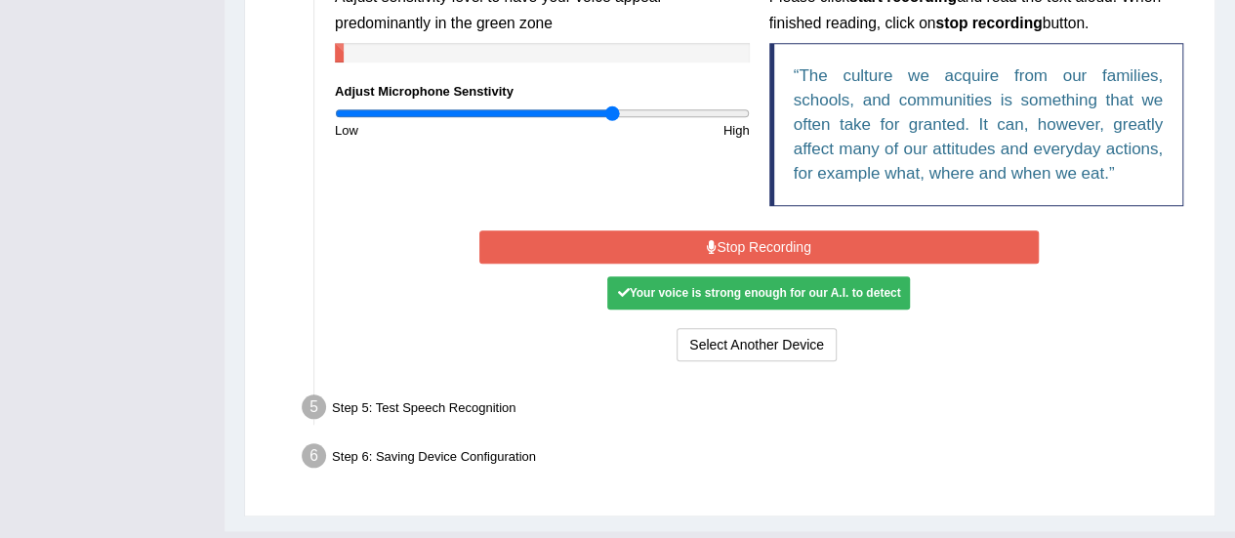
click at [719, 247] on button "Stop Recording" at bounding box center [759, 246] width 560 height 33
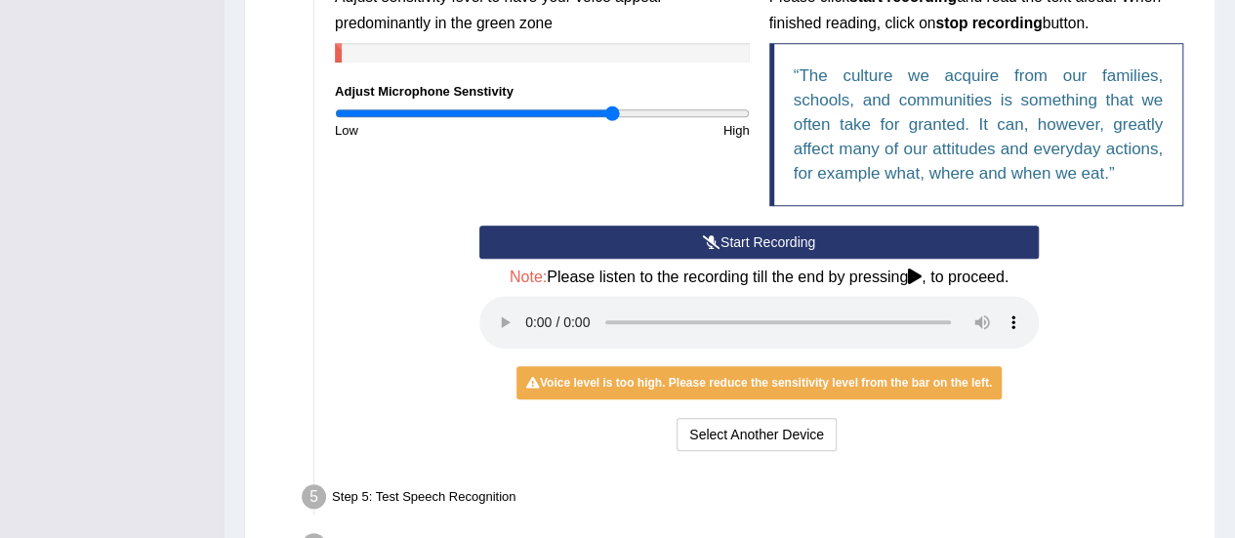
click at [721, 239] on button "Start Recording" at bounding box center [759, 242] width 560 height 33
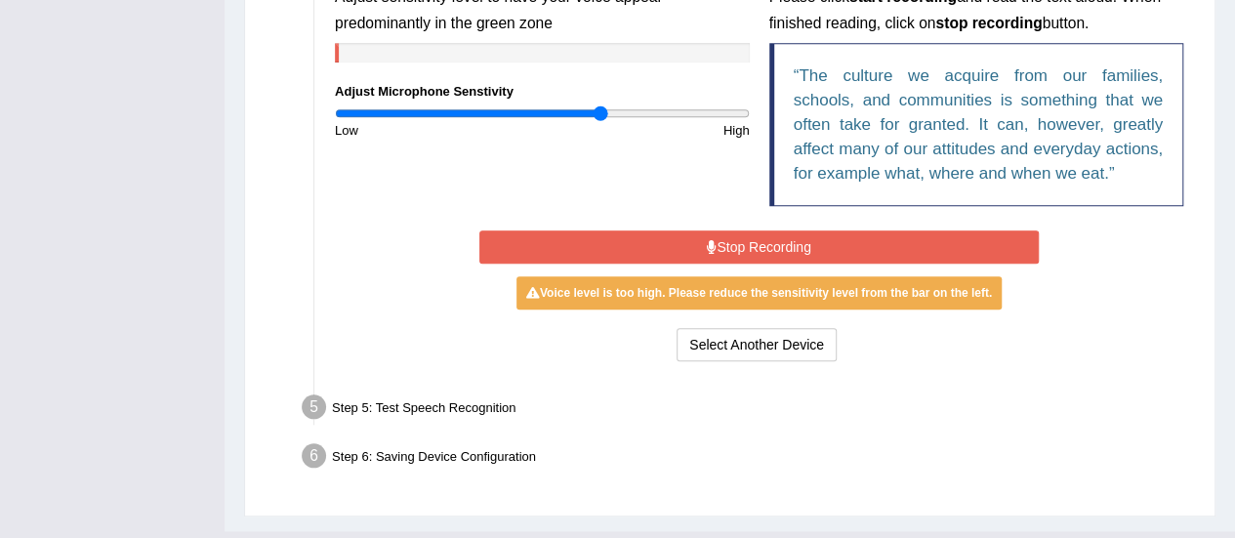
type input "1.3"
click at [602, 112] on input "range" at bounding box center [542, 113] width 415 height 16
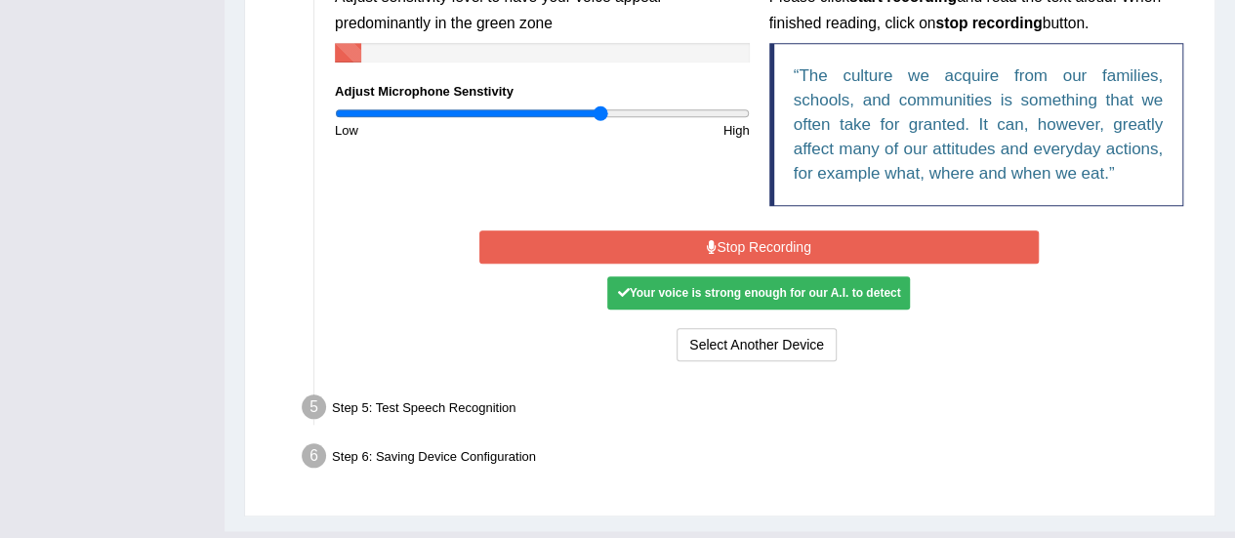
click at [715, 245] on button "Stop Recording" at bounding box center [759, 246] width 560 height 33
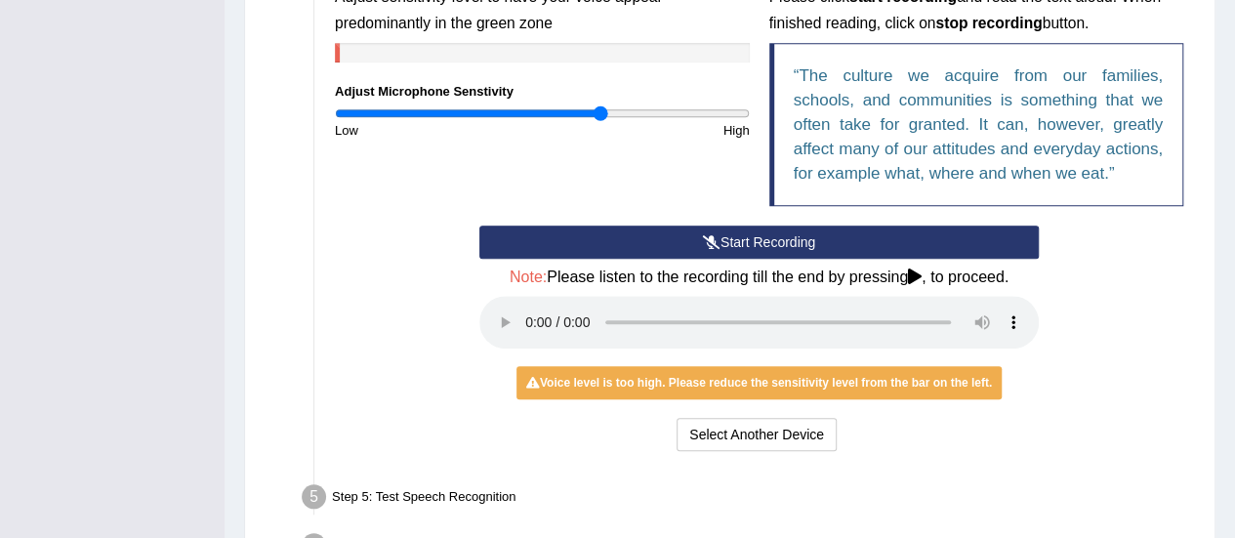
click at [715, 245] on icon at bounding box center [712, 242] width 18 height 14
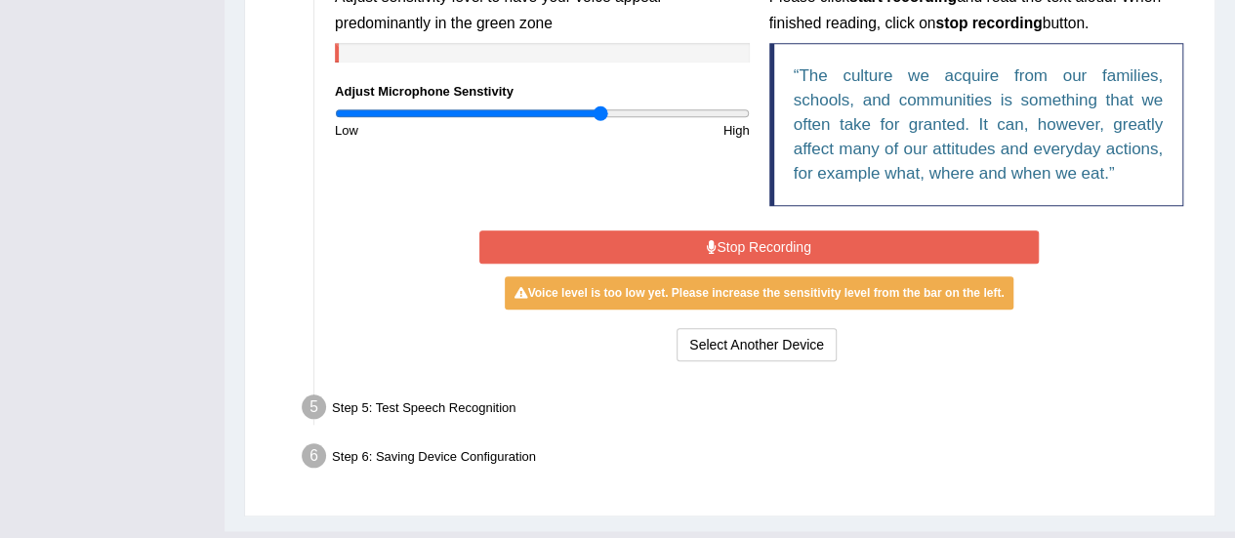
click at [715, 245] on button "Stop Recording" at bounding box center [759, 246] width 560 height 33
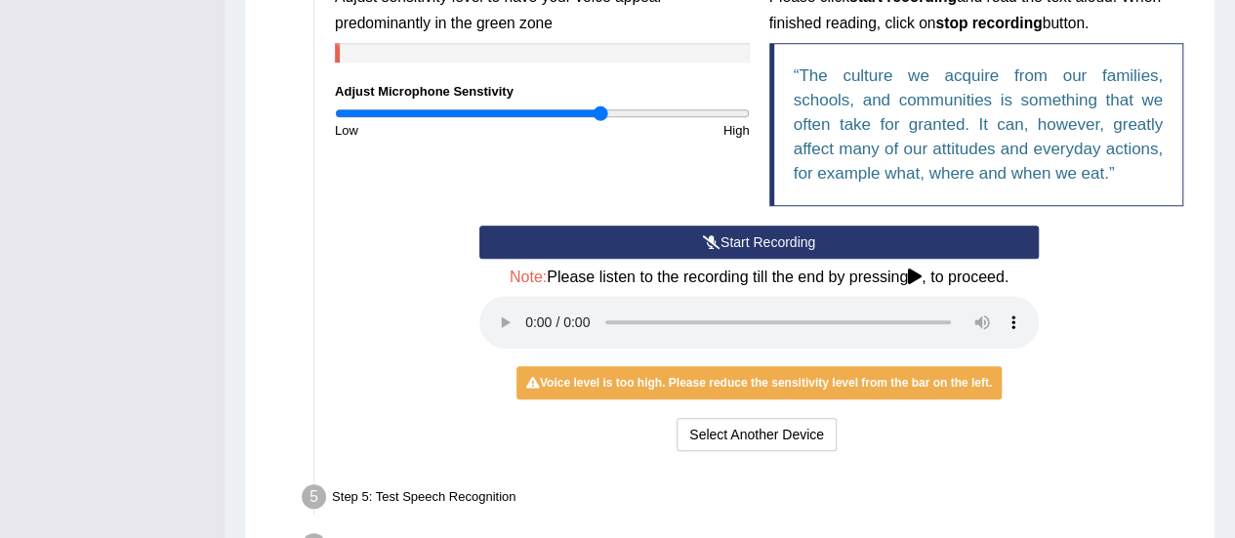
click at [715, 245] on icon at bounding box center [712, 242] width 18 height 14
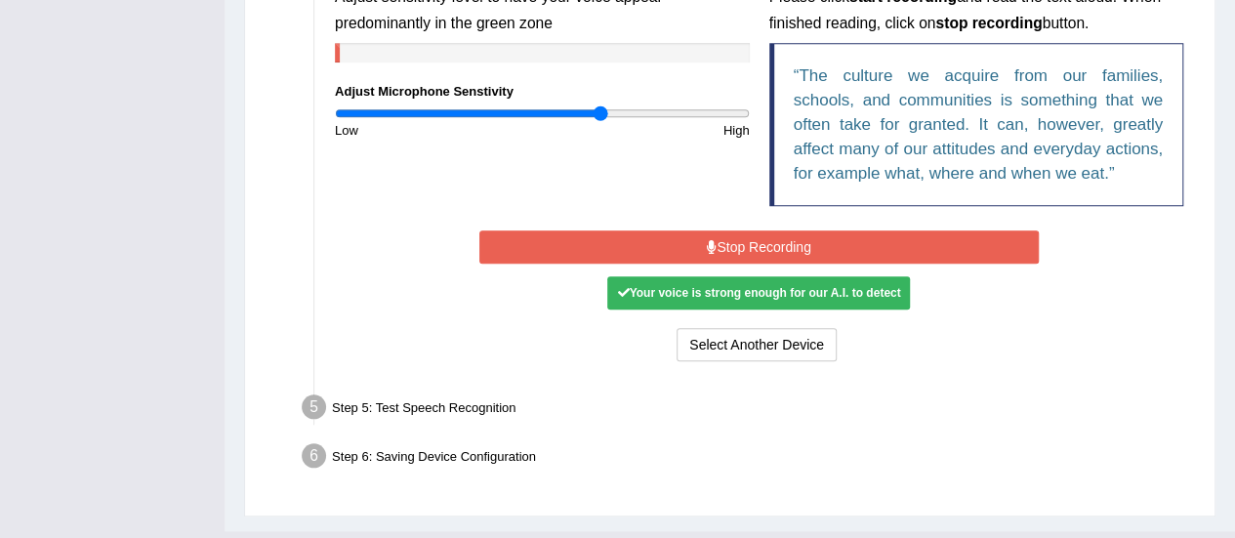
click at [715, 245] on button "Stop Recording" at bounding box center [759, 246] width 560 height 33
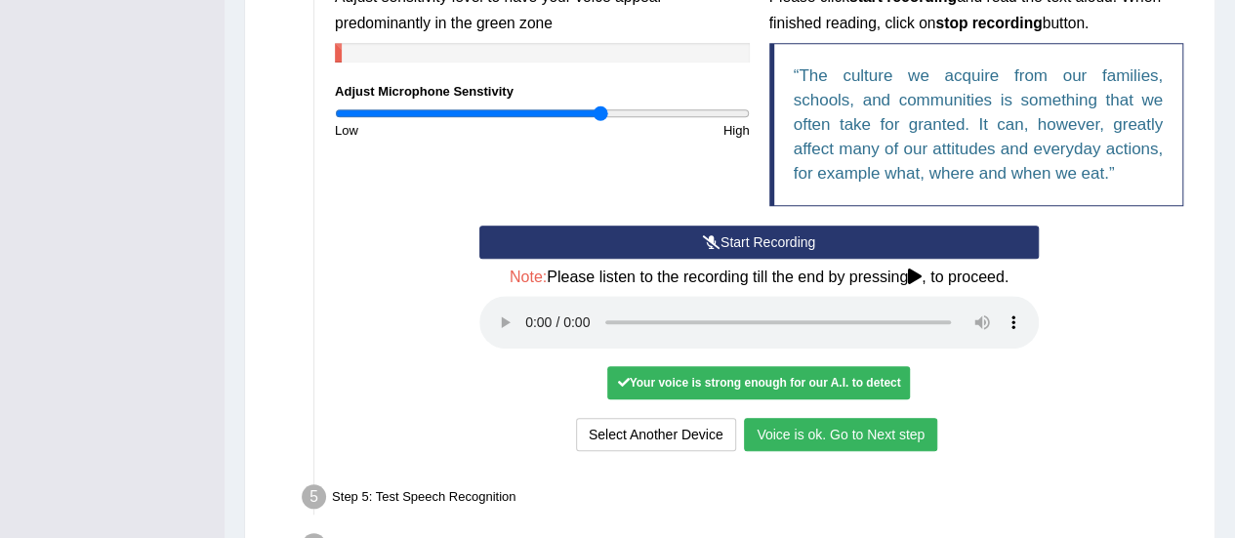
click at [817, 437] on button "Voice is ok. Go to Next step" at bounding box center [840, 434] width 193 height 33
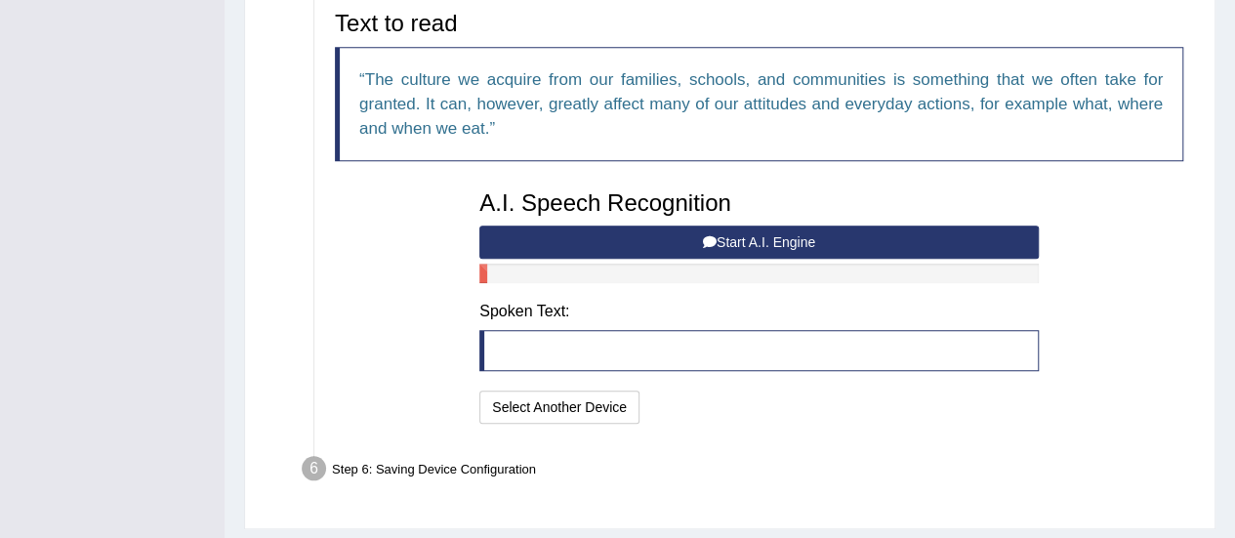
scroll to position [634, 0]
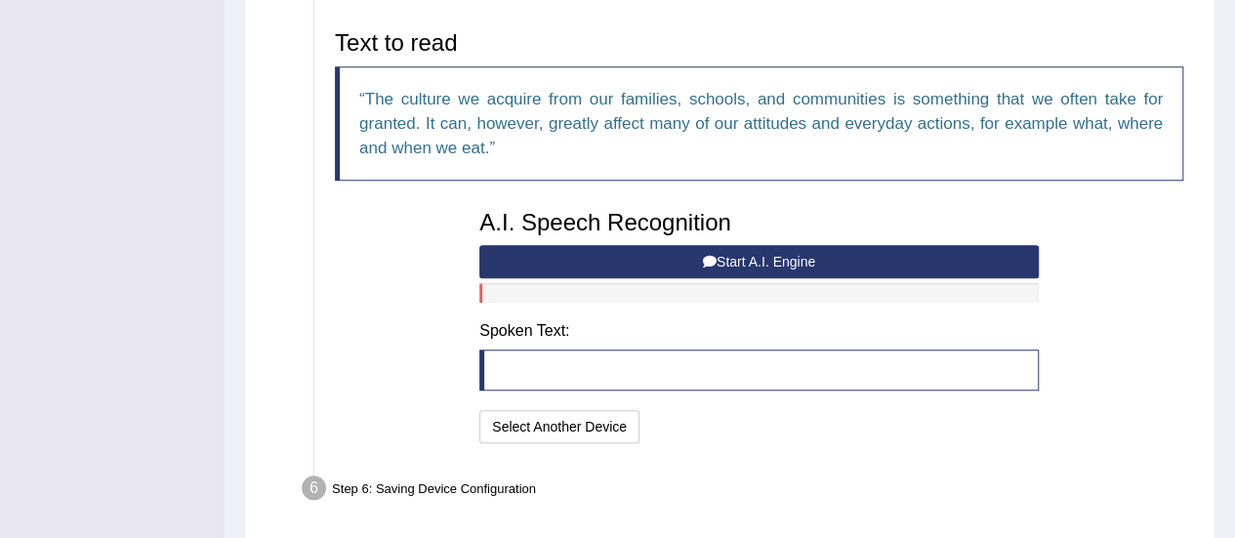
click at [756, 255] on button "Start A.I. Engine" at bounding box center [759, 261] width 560 height 33
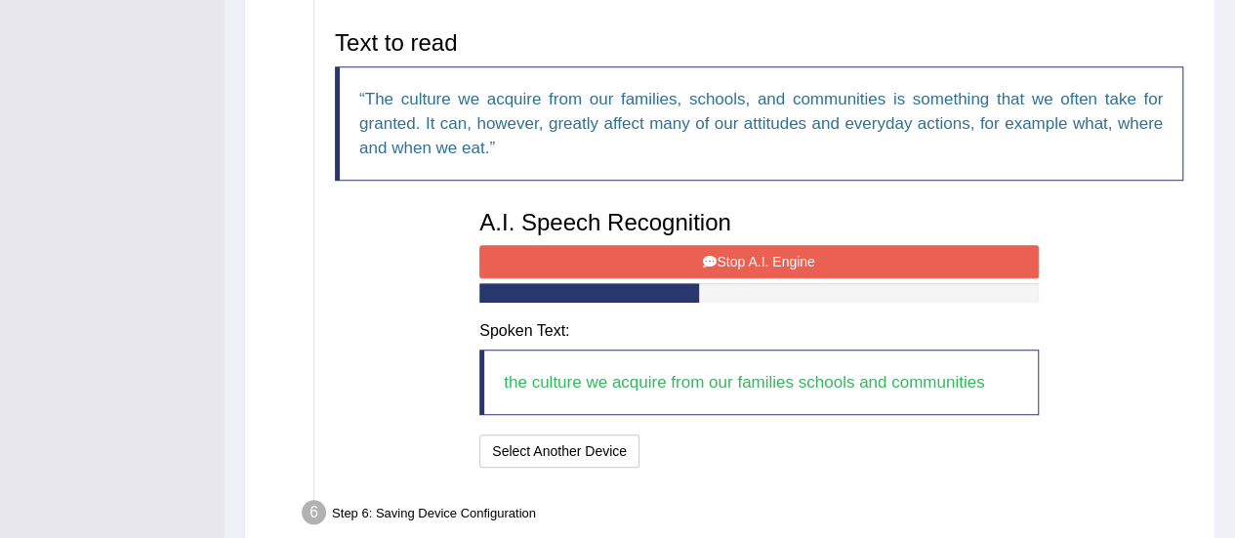
click at [756, 255] on button "Stop A.I. Engine" at bounding box center [759, 261] width 560 height 33
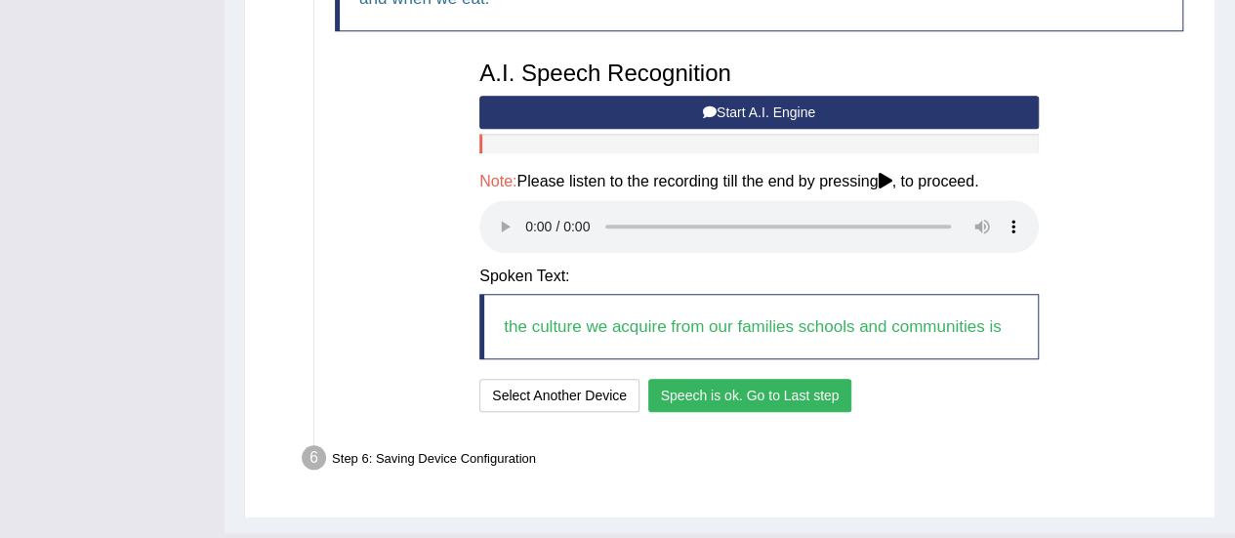
scroll to position [822, 0]
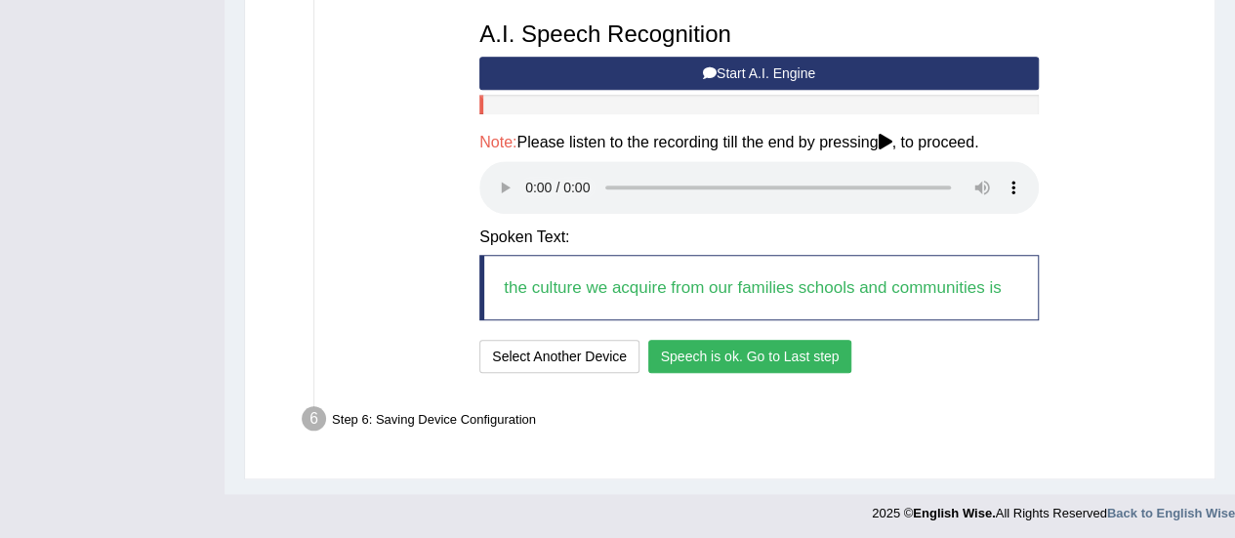
click at [715, 359] on button "Speech is ok. Go to Last step" at bounding box center [750, 356] width 204 height 33
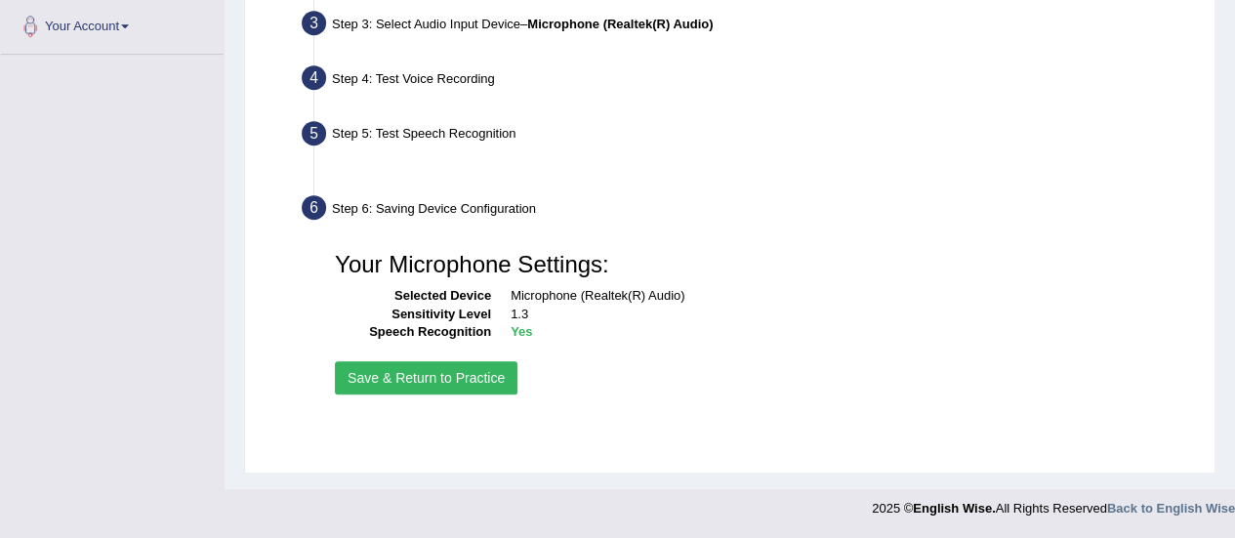
scroll to position [486, 0]
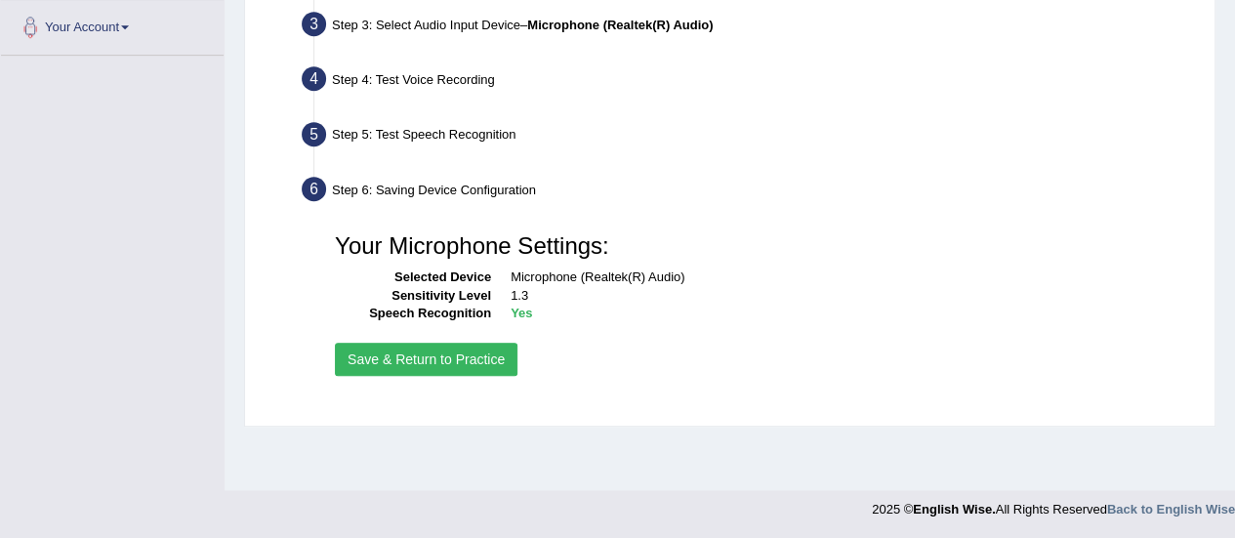
click at [491, 361] on button "Save & Return to Practice" at bounding box center [426, 359] width 183 height 33
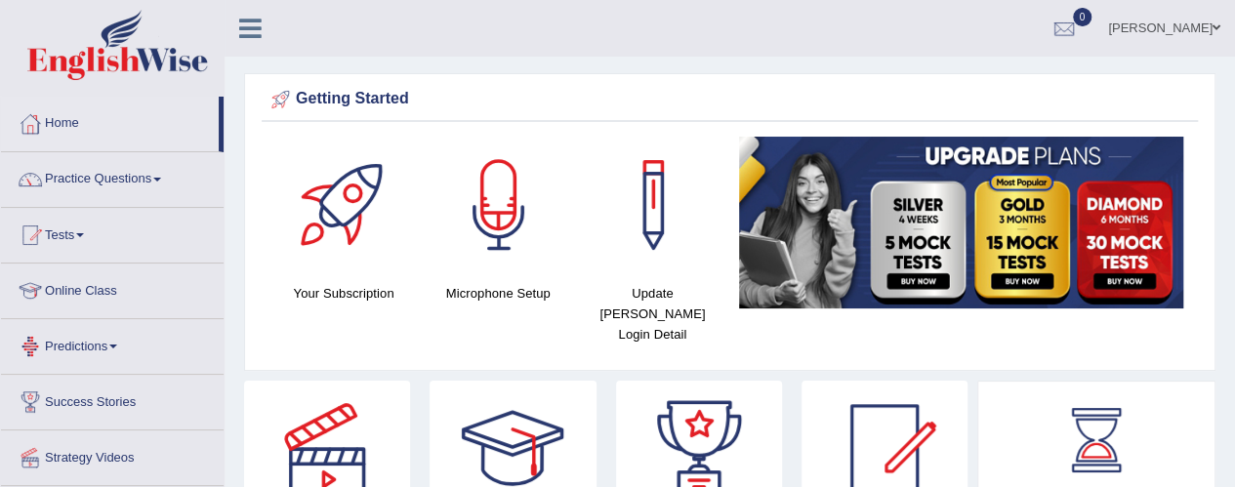
click at [96, 343] on link "Predictions" at bounding box center [112, 343] width 223 height 49
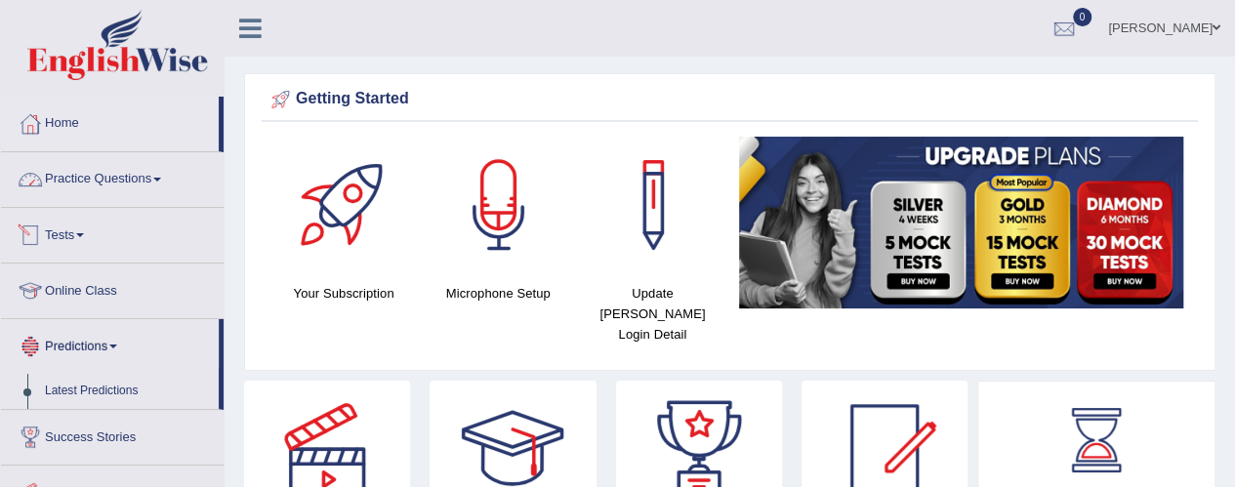
click at [131, 168] on link "Practice Questions" at bounding box center [112, 176] width 223 height 49
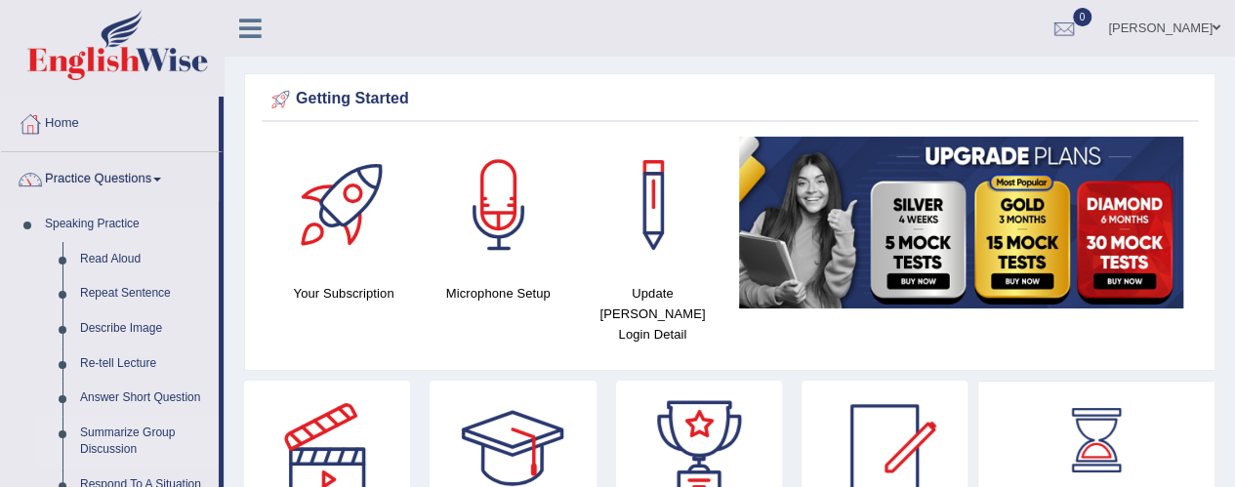
click at [141, 440] on link "Summarize Group Discussion" at bounding box center [144, 442] width 147 height 52
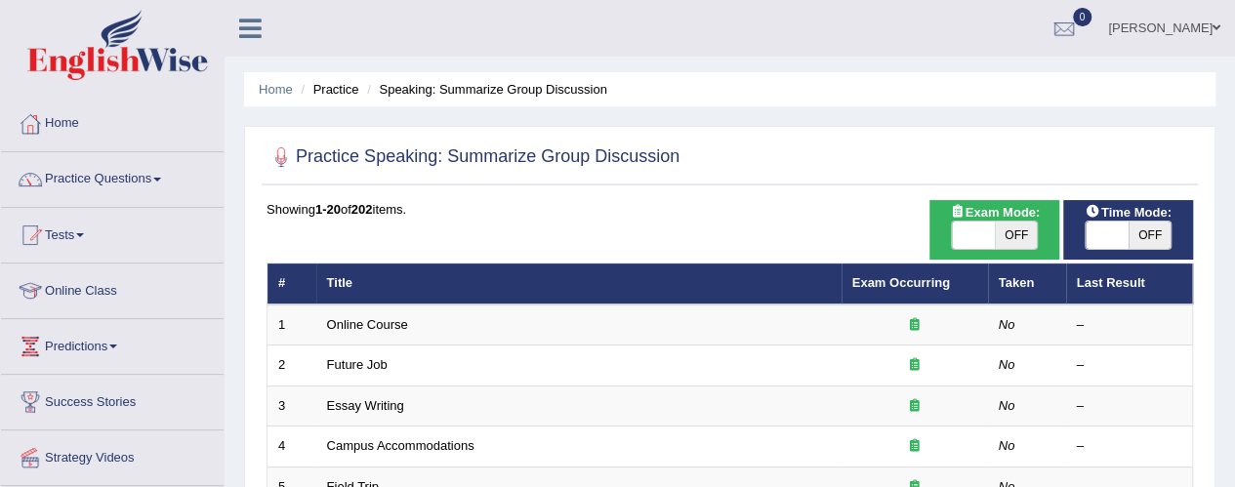
click at [127, 187] on link "Practice Questions" at bounding box center [112, 176] width 223 height 49
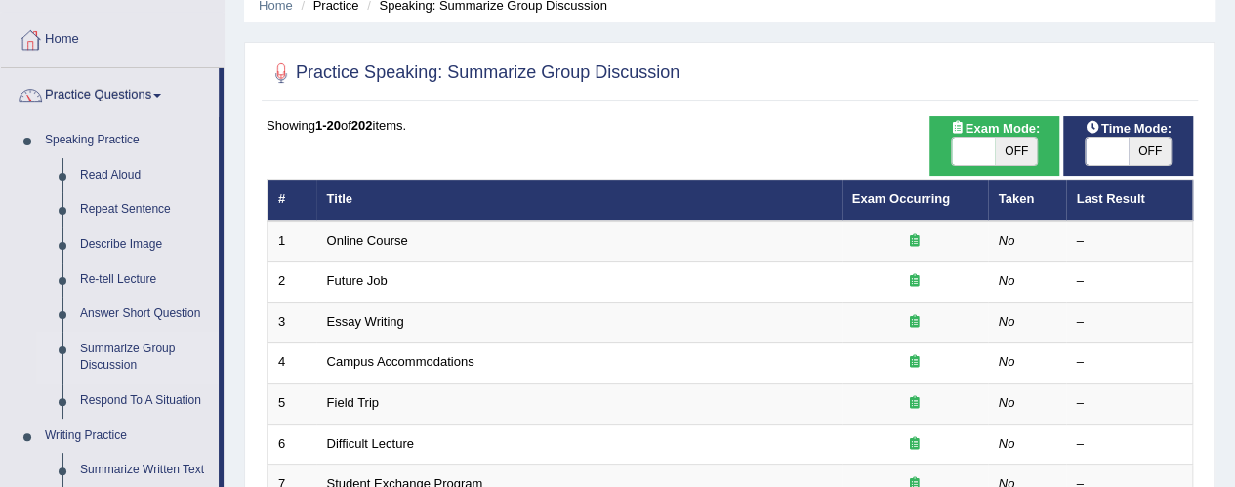
scroll to position [117, 0]
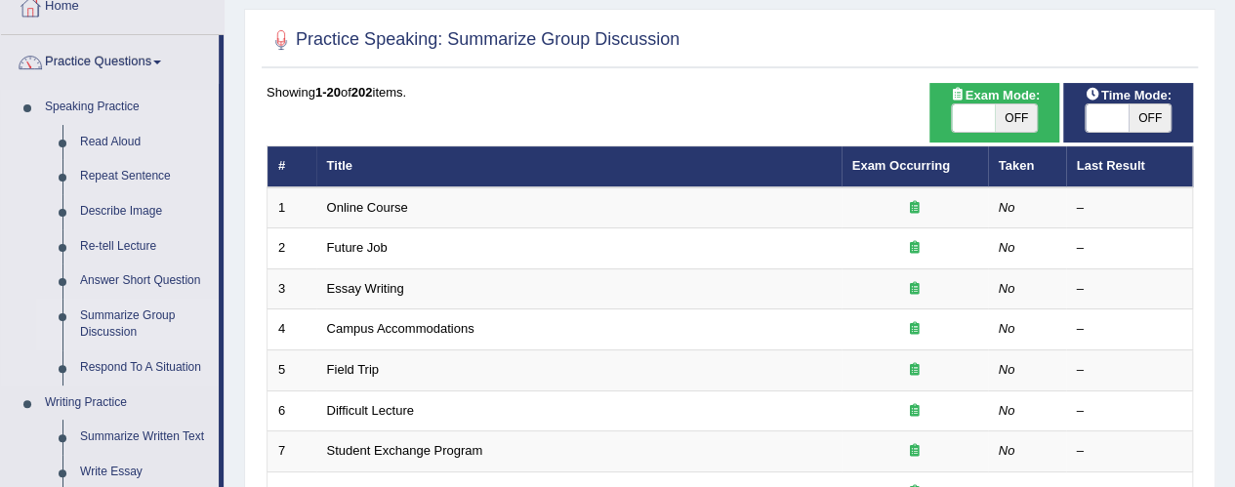
click at [107, 333] on link "Summarize Group Discussion" at bounding box center [144, 325] width 147 height 52
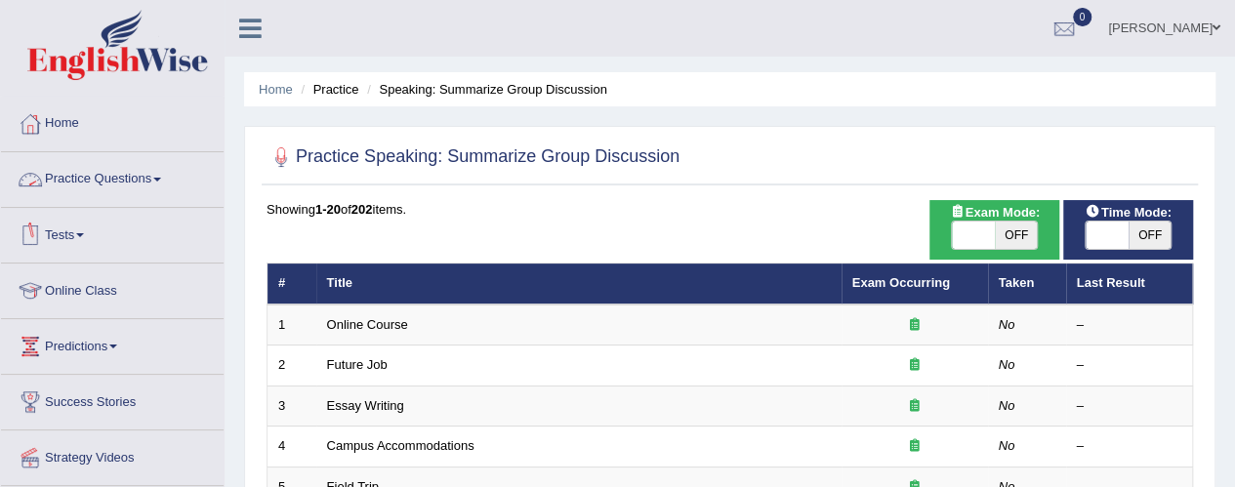
click at [124, 194] on link "Practice Questions" at bounding box center [112, 176] width 223 height 49
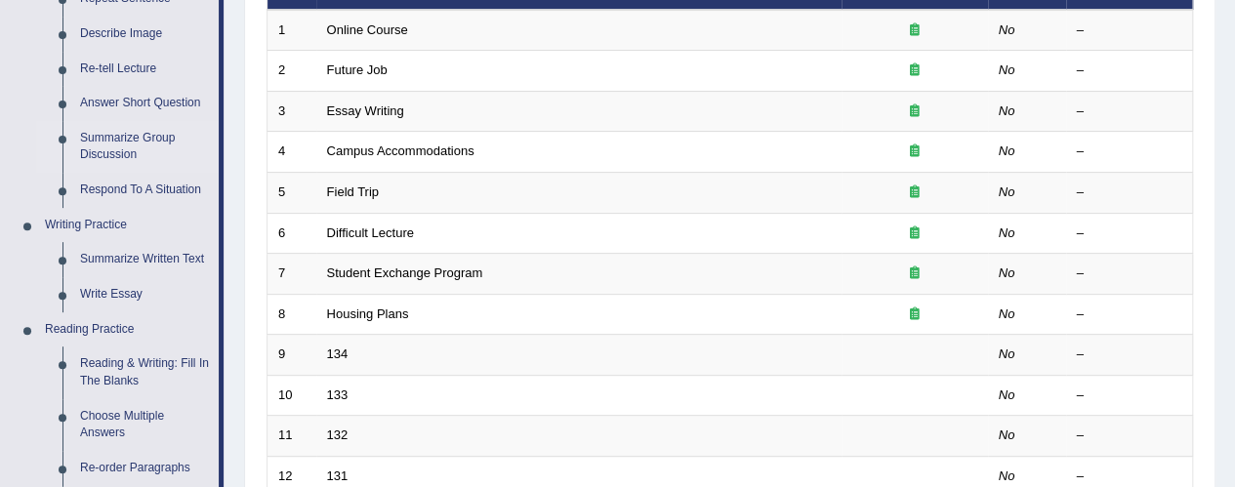
scroll to position [299, 0]
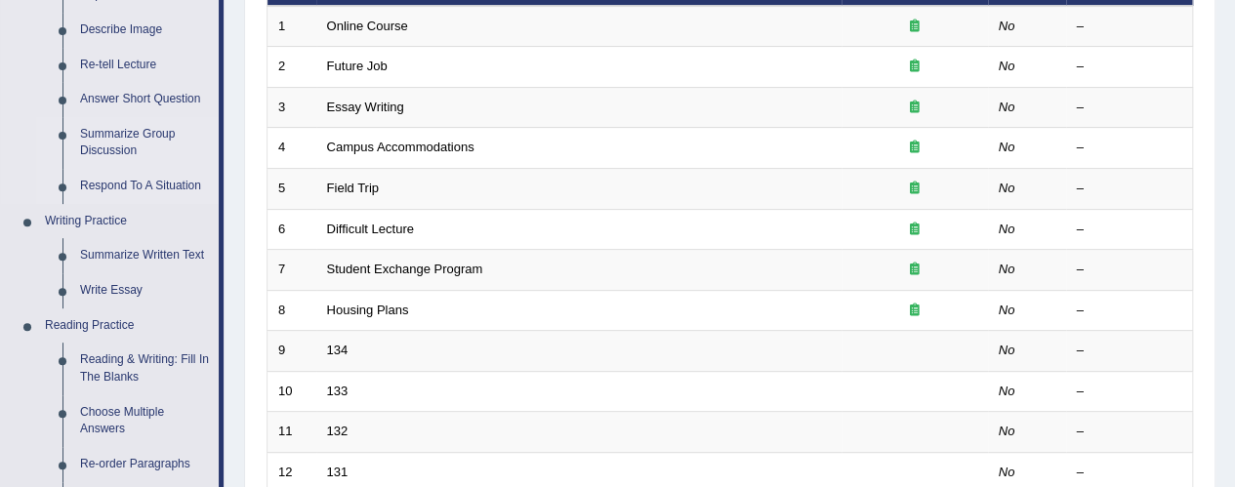
click at [152, 185] on link "Respond To A Situation" at bounding box center [144, 186] width 147 height 35
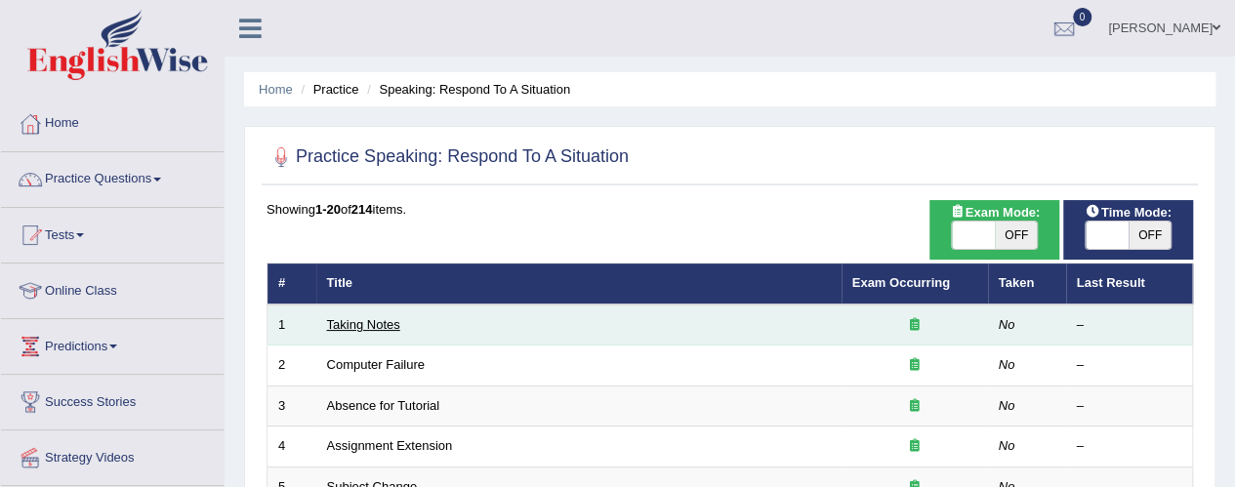
click at [361, 319] on link "Taking Notes" at bounding box center [363, 324] width 73 height 15
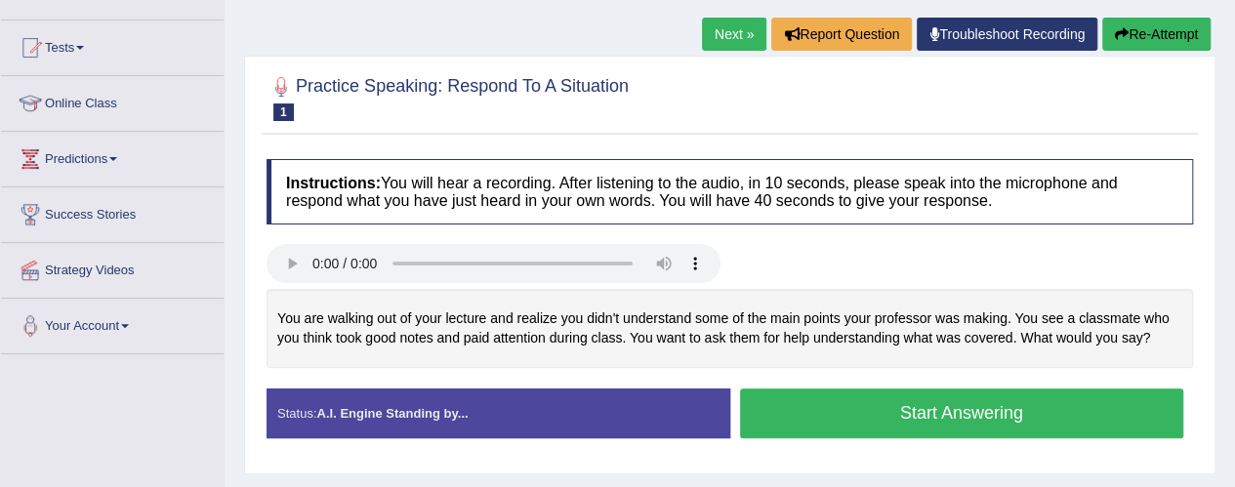
scroll to position [149, 0]
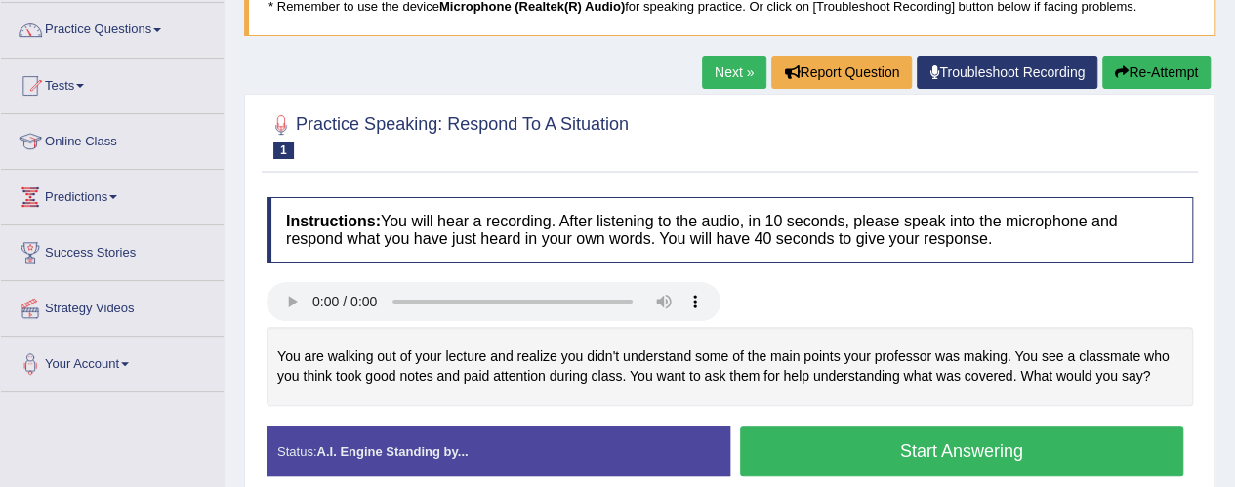
drag, startPoint x: 1234, startPoint y: 210, endPoint x: 1229, endPoint y: 200, distance: 10.9
click at [1229, 200] on div "Home Practice Speaking: Respond To A Situation Taking Notes * Remember to use t…" at bounding box center [730, 339] width 1011 height 977
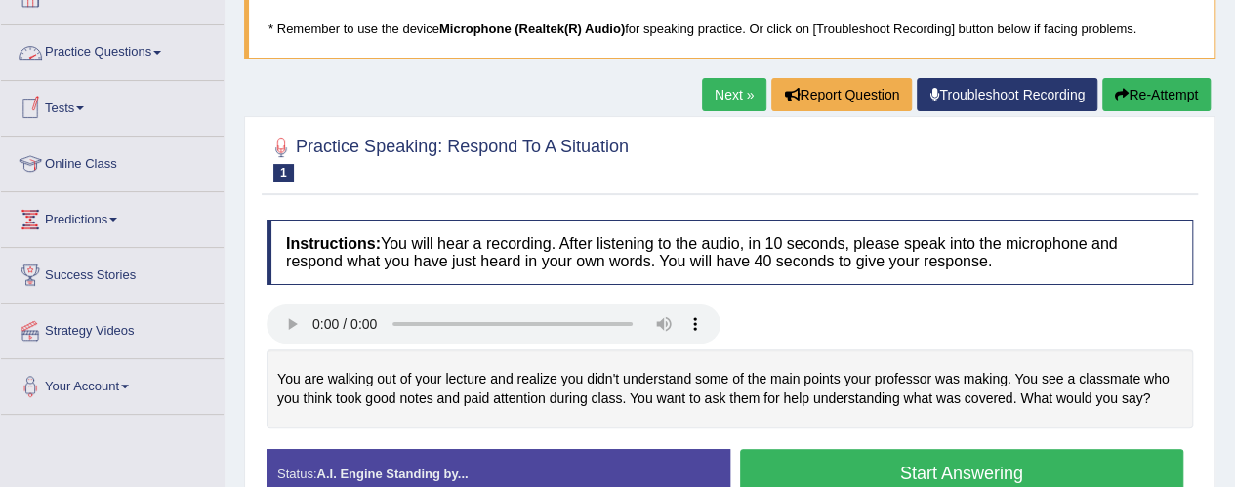
click at [102, 46] on link "Practice Questions" at bounding box center [112, 49] width 223 height 49
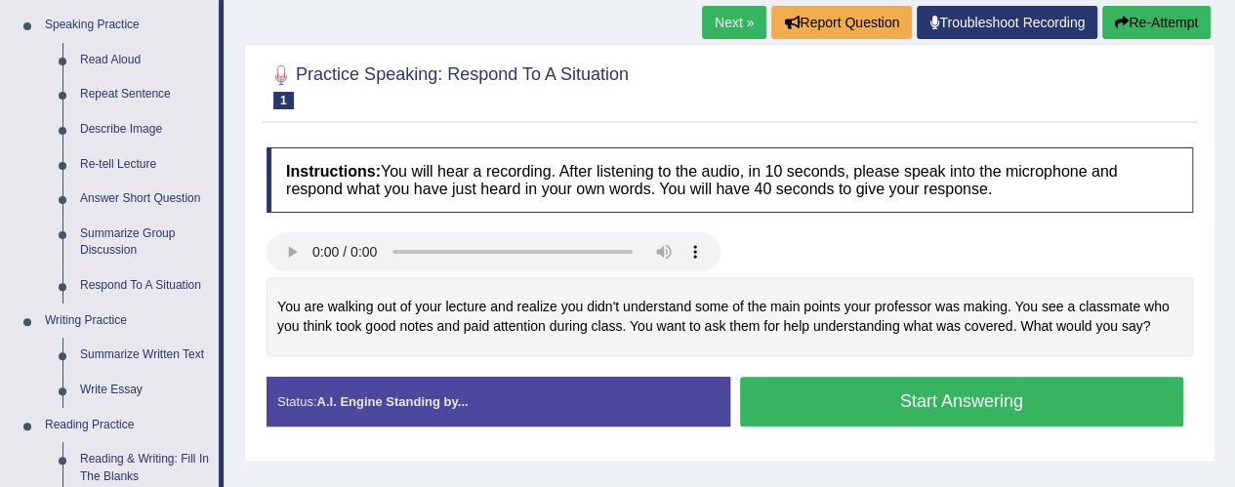
scroll to position [180, 0]
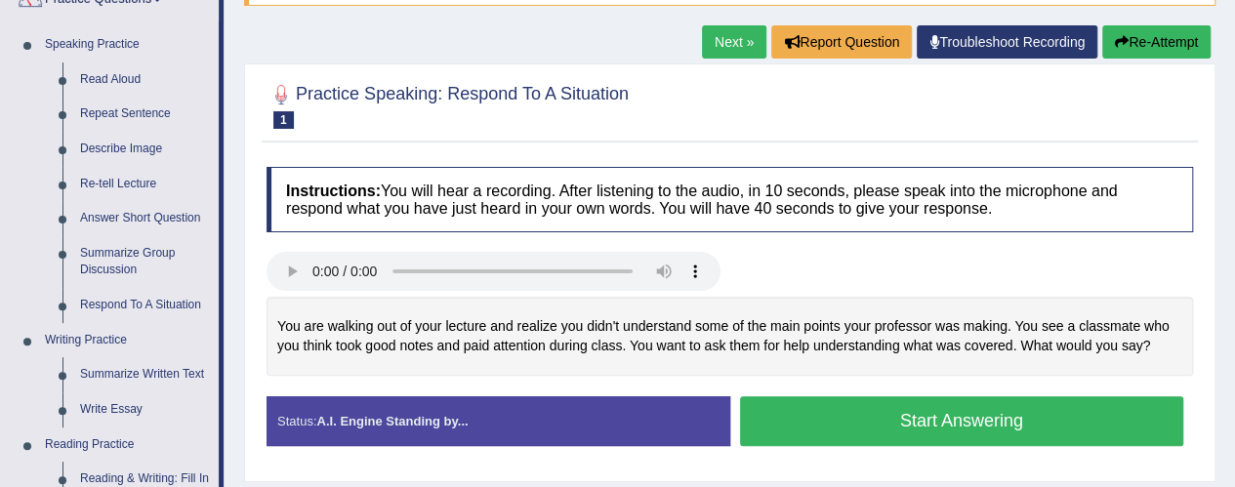
click at [819, 414] on button "Start Answering" at bounding box center [962, 421] width 444 height 50
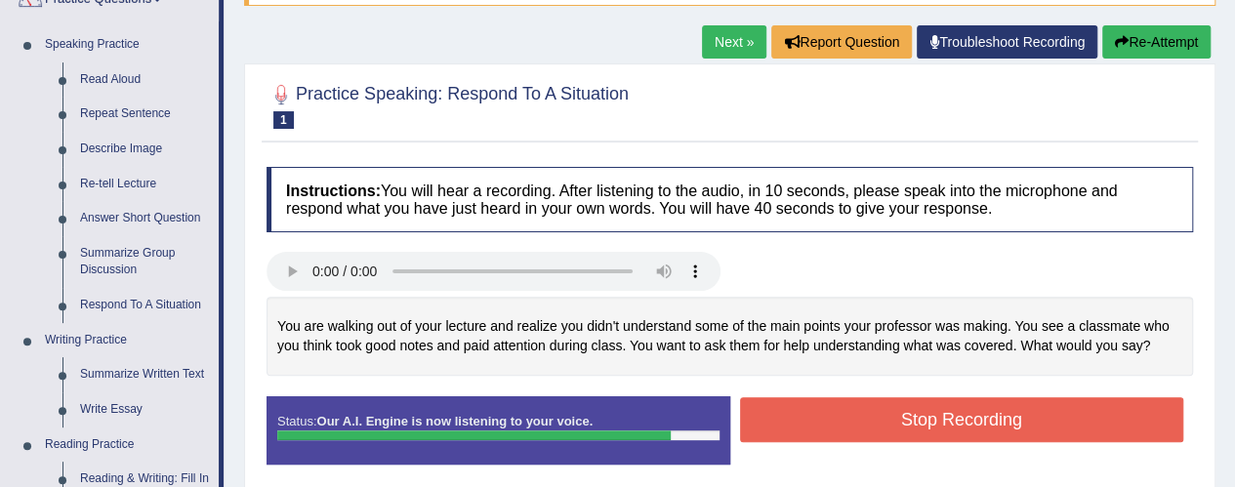
click at [819, 414] on button "Stop Recording" at bounding box center [962, 419] width 444 height 45
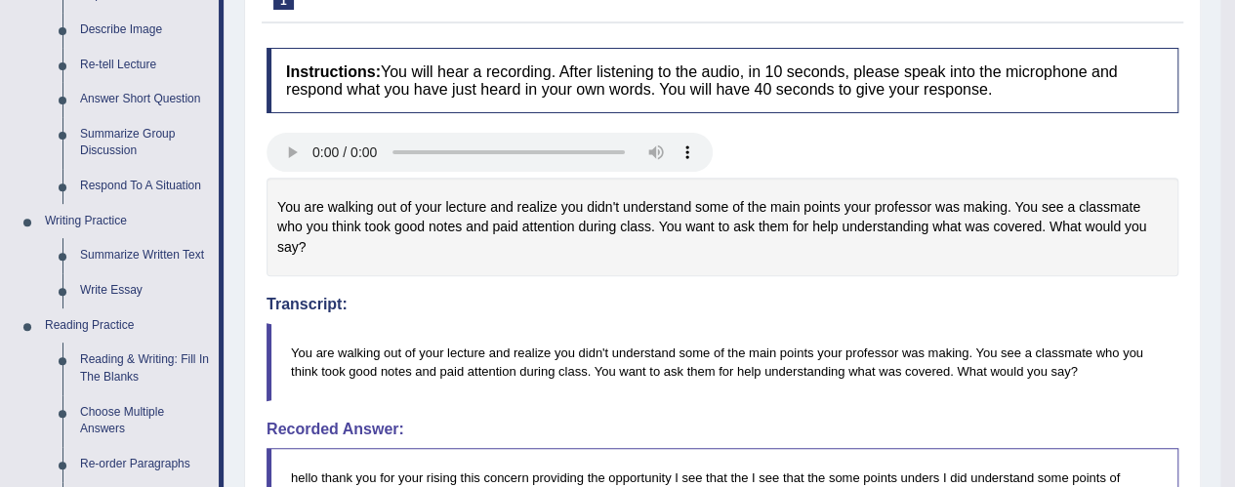
scroll to position [189, 0]
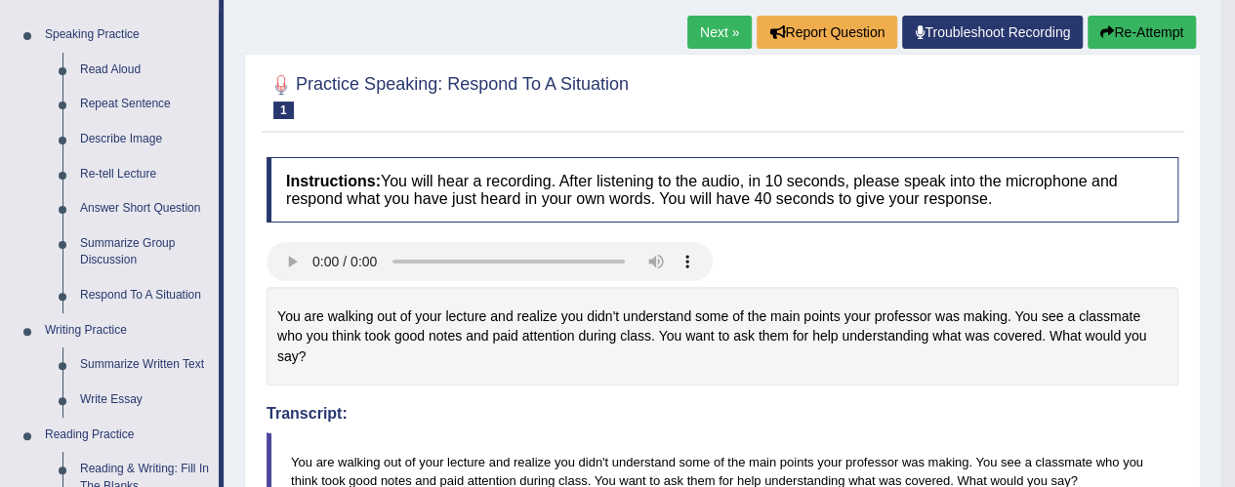
click at [703, 38] on link "Next »" at bounding box center [719, 32] width 64 height 33
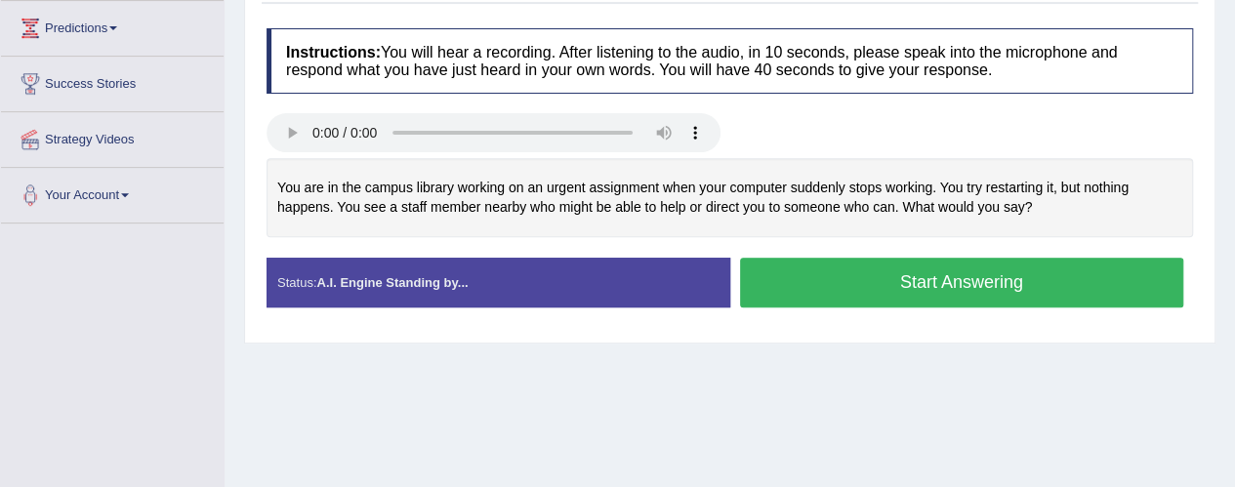
scroll to position [324, 0]
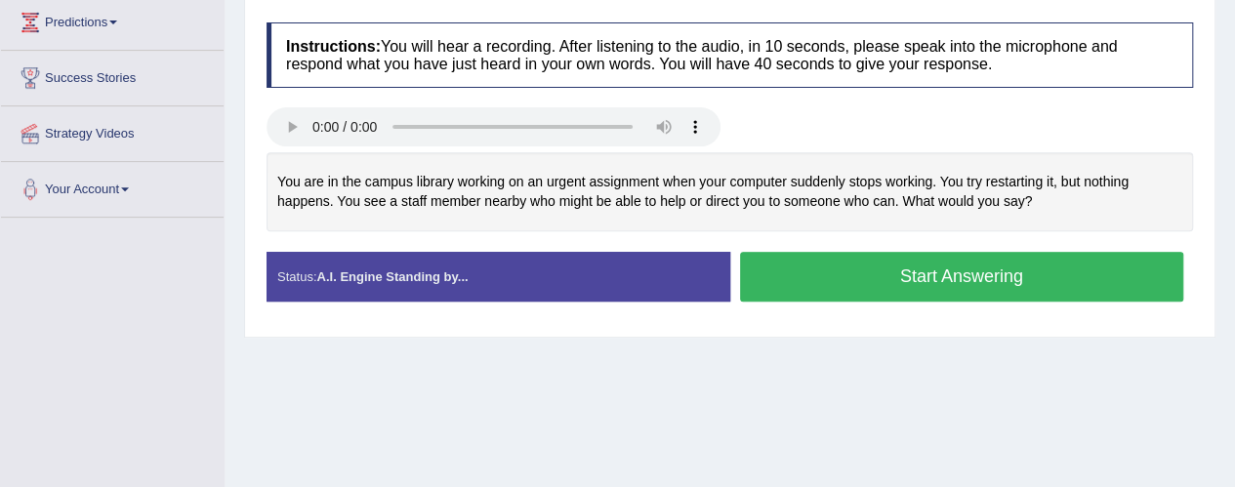
click at [973, 265] on button "Start Answering" at bounding box center [962, 277] width 444 height 50
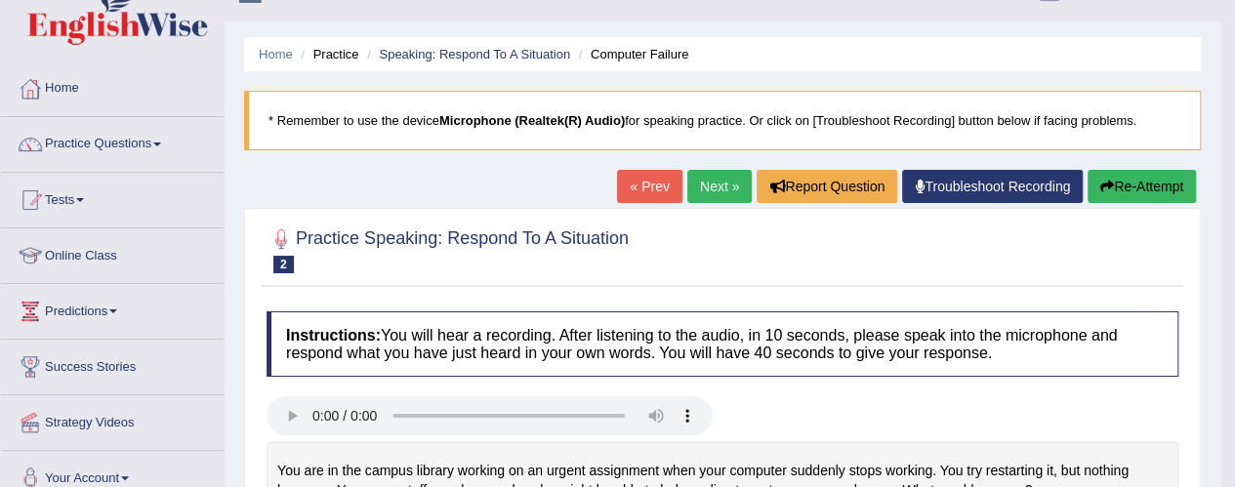
scroll to position [39, 0]
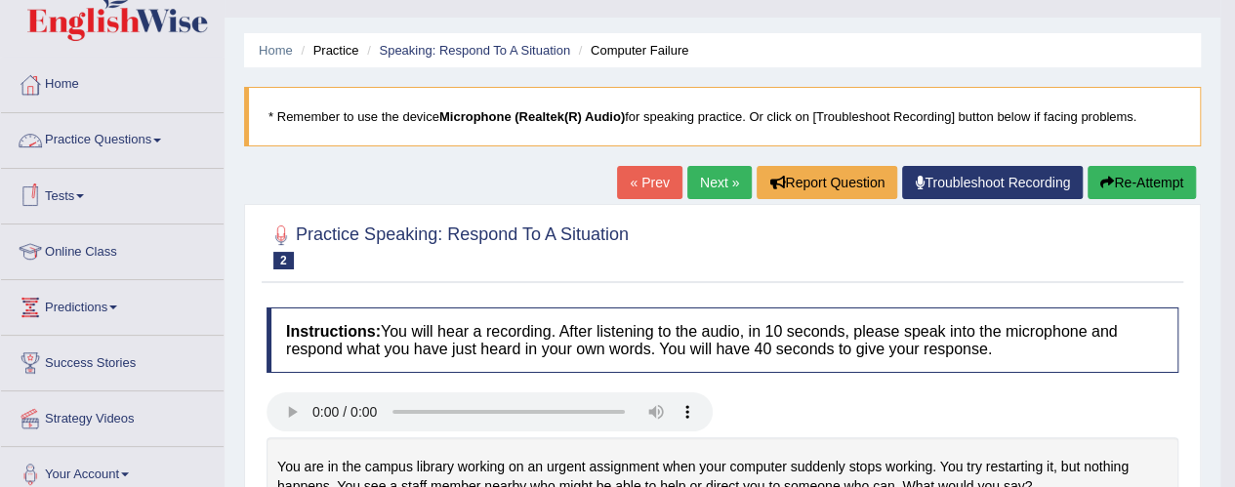
click at [104, 153] on link "Practice Questions" at bounding box center [112, 137] width 223 height 49
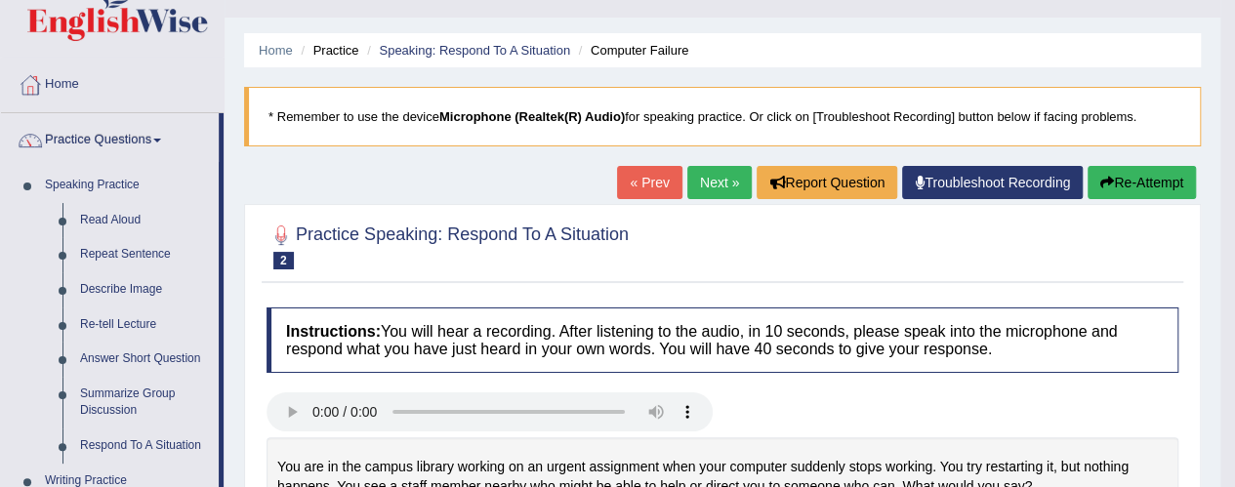
click at [713, 185] on link "Next »" at bounding box center [719, 182] width 64 height 33
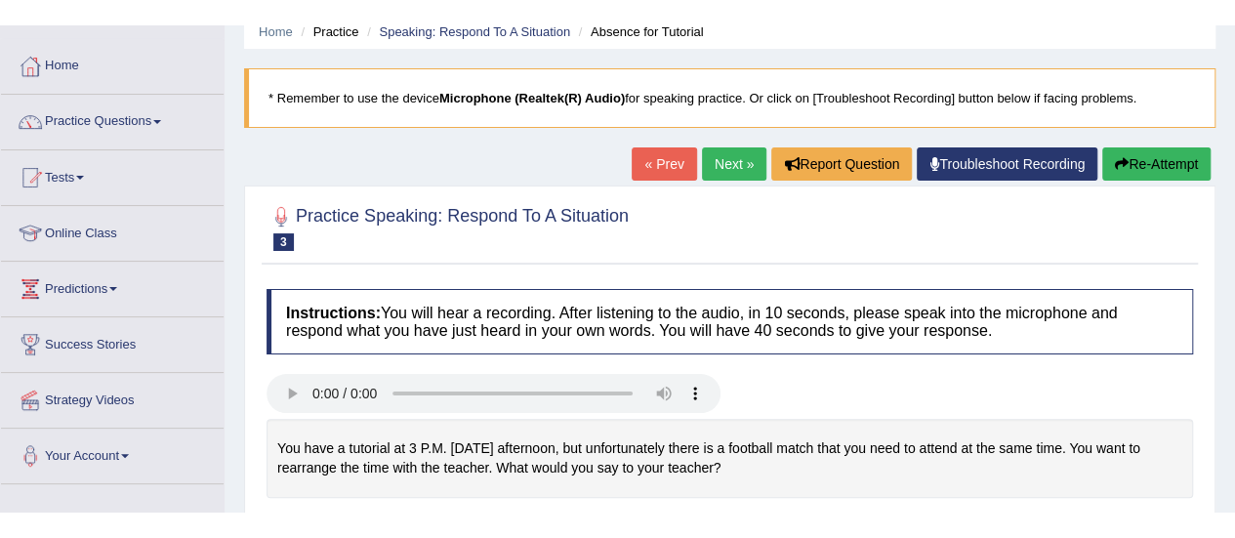
scroll to position [70, 0]
